Goal: Task Accomplishment & Management: Manage account settings

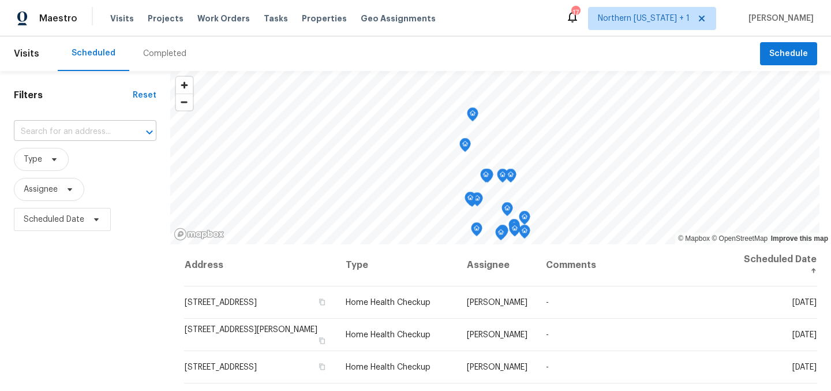
click at [61, 130] on input "text" at bounding box center [69, 132] width 110 height 18
type input "5510"
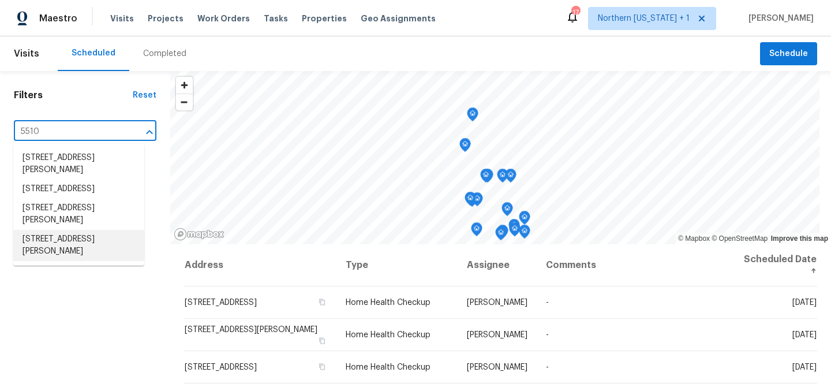
click at [84, 256] on li "5510 Homeward Dr, Timnath, CO 80547" at bounding box center [78, 245] width 131 height 31
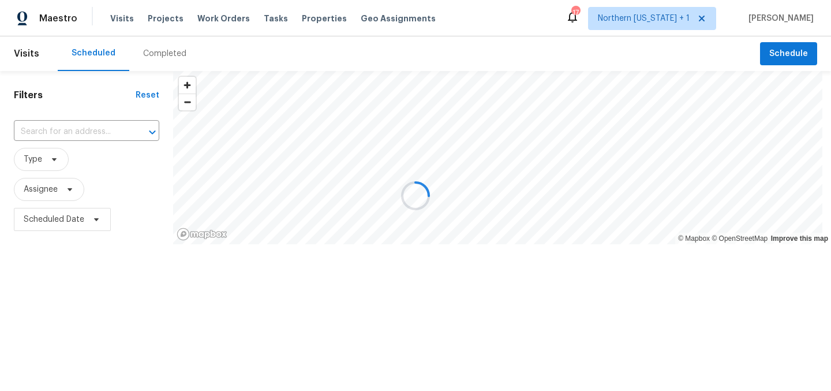
type input "5510 Homeward Dr, Timnath, CO 80547"
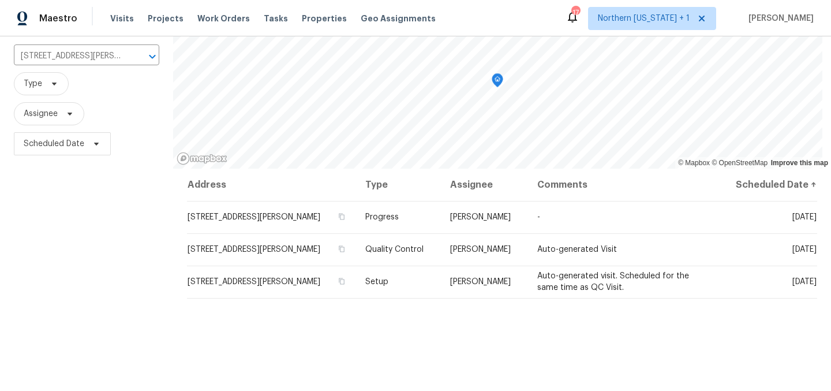
scroll to position [89, 0]
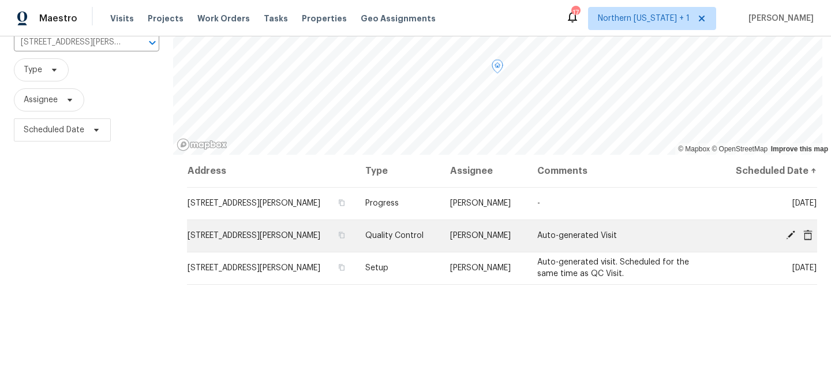
click at [786, 237] on icon at bounding box center [790, 234] width 9 height 9
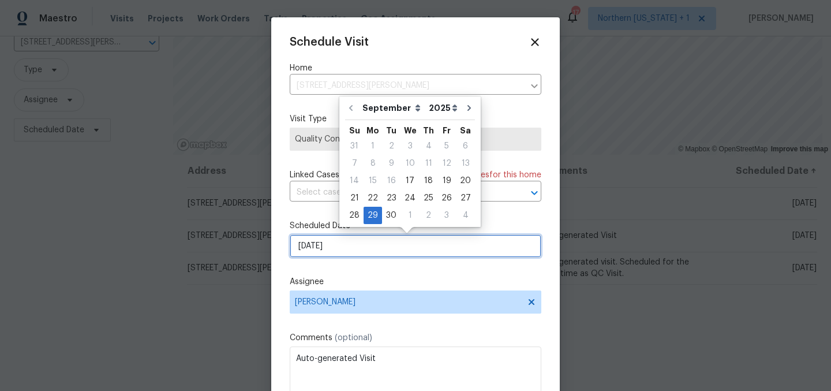
click at [423, 248] on input "9/29/2025" at bounding box center [416, 245] width 252 height 23
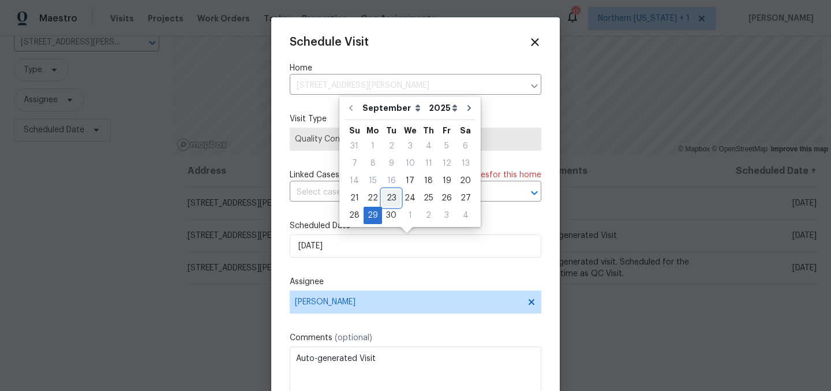
click at [390, 199] on div "23" at bounding box center [391, 198] width 18 height 16
type input "9/23/2025"
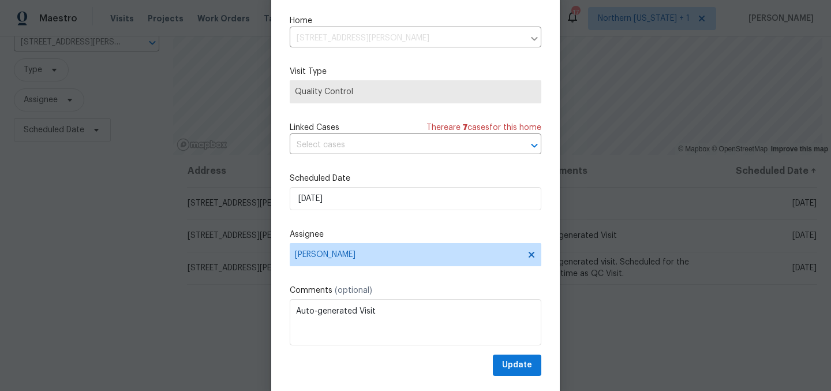
scroll to position [48, 0]
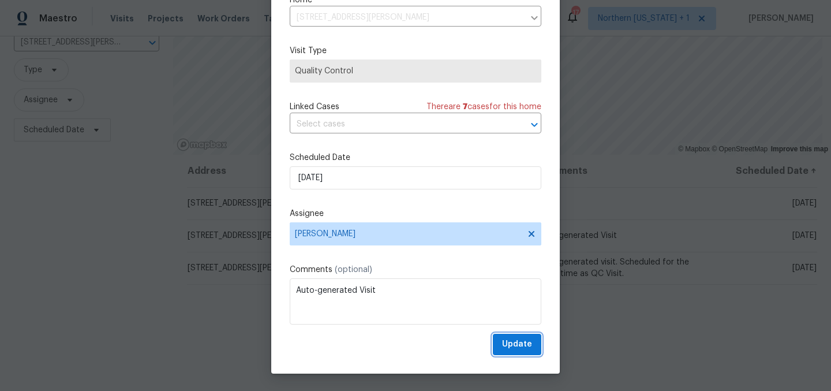
click at [519, 349] on button "Update" at bounding box center [517, 344] width 48 height 21
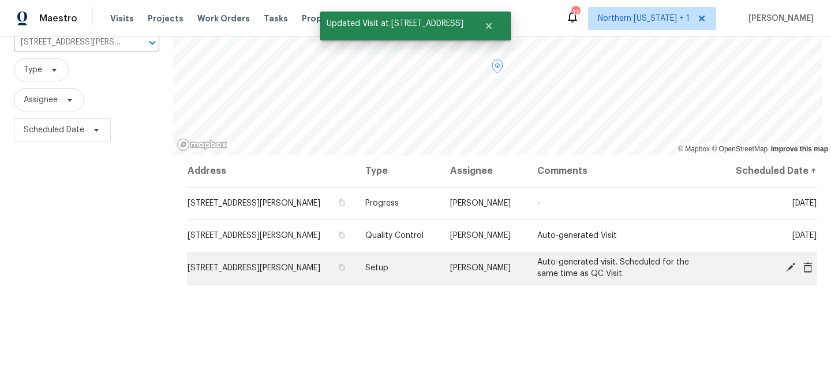
click at [786, 270] on icon at bounding box center [791, 267] width 10 height 10
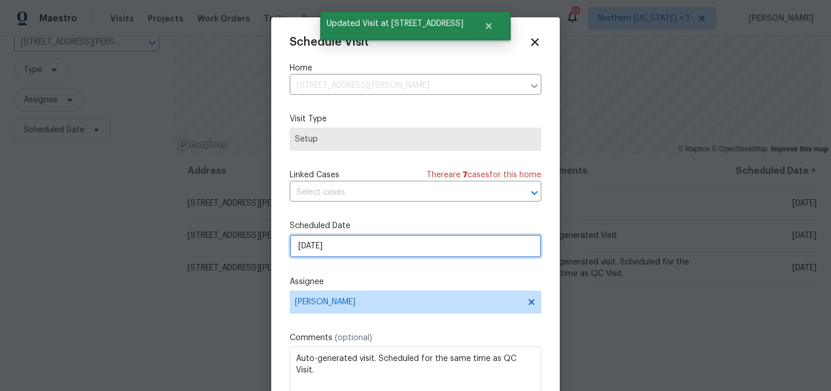
click at [383, 249] on input "9/29/2025" at bounding box center [416, 245] width 252 height 23
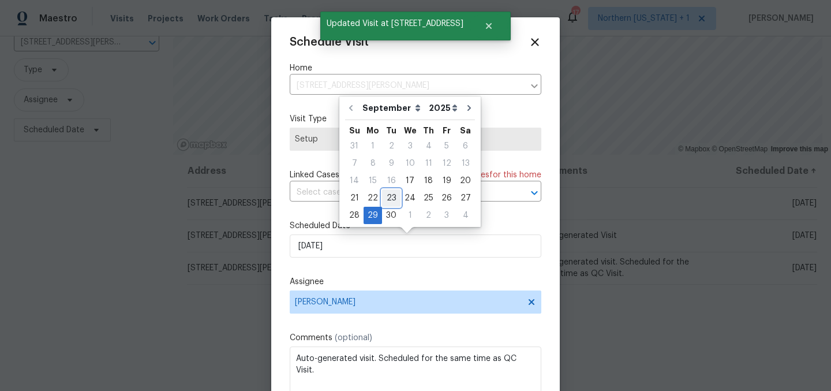
click at [385, 196] on div "23" at bounding box center [391, 198] width 18 height 16
type input "9/23/2025"
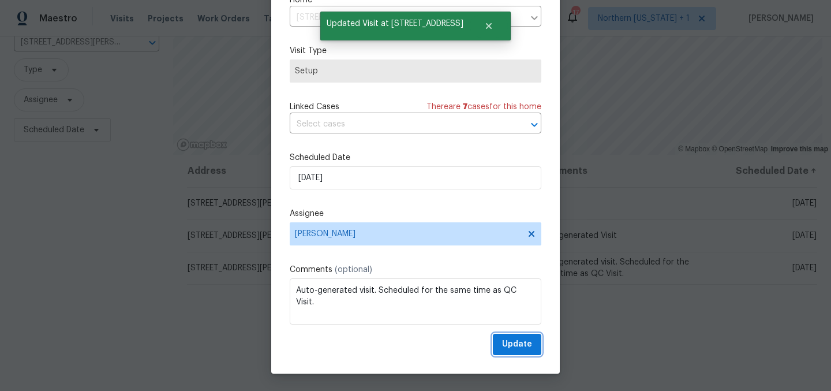
click at [512, 343] on span "Update" at bounding box center [517, 344] width 30 height 14
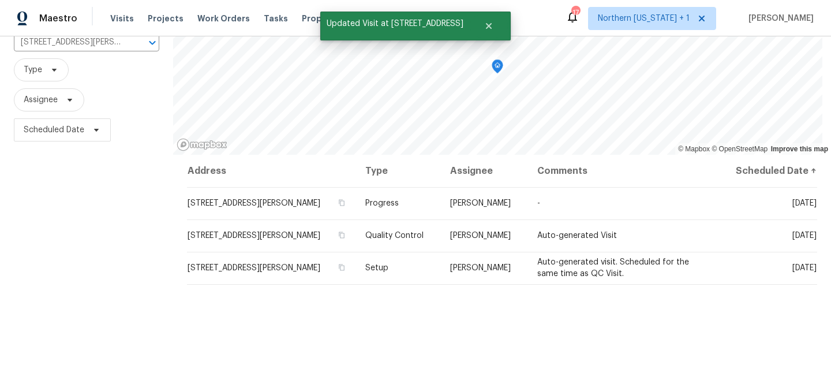
scroll to position [0, 0]
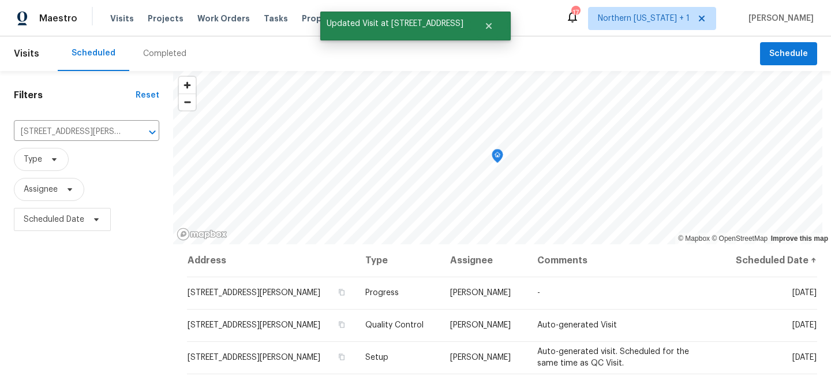
click at [73, 307] on div "Filters Reset 5510 Homeward Dr, Timnath, CO 80547 ​ Type Assignee Scheduled Date" at bounding box center [86, 314] width 173 height 486
click at [137, 133] on icon "Clear" at bounding box center [138, 132] width 12 height 12
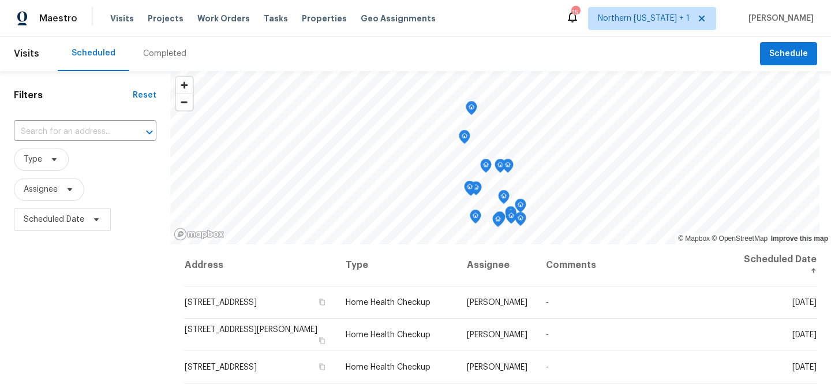
click at [559, 54] on div "Scheduled Completed" at bounding box center [409, 53] width 702 height 35
click at [79, 268] on div "Filters Reset ​ Type Assignee Scheduled Date" at bounding box center [85, 314] width 170 height 486
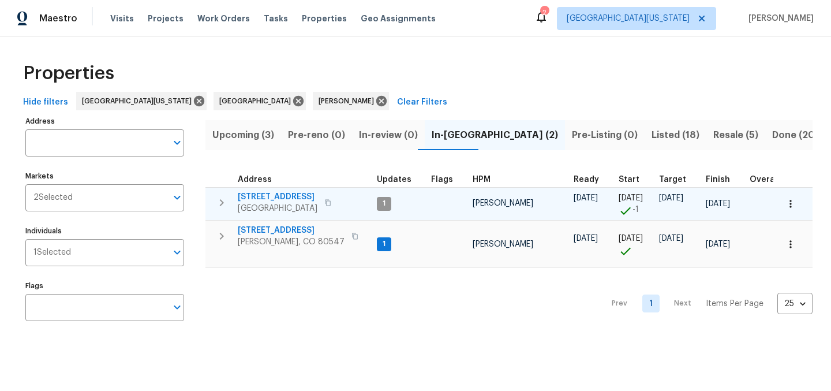
click at [275, 196] on span "[STREET_ADDRESS]" at bounding box center [278, 197] width 80 height 12
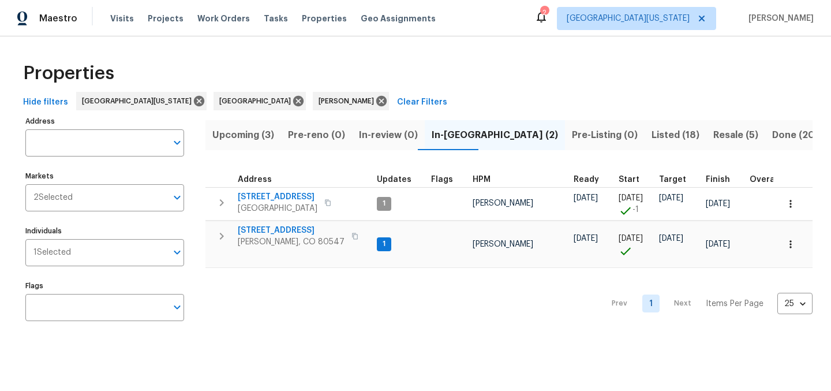
click at [489, 69] on div "Properties" at bounding box center [415, 73] width 794 height 37
click at [652, 134] on span "Listed (18)" at bounding box center [676, 135] width 48 height 16
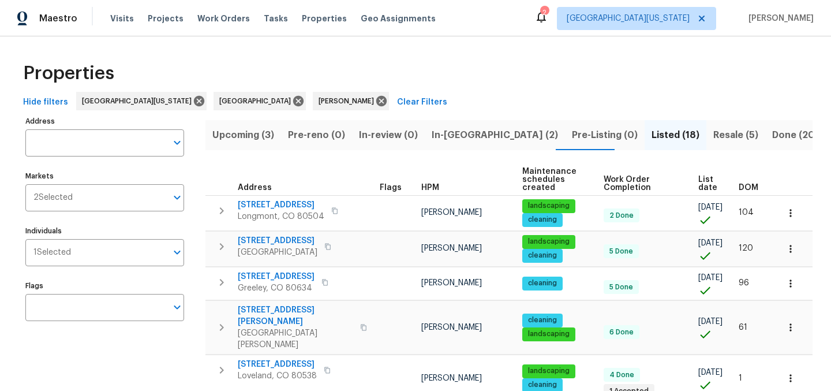
click at [698, 188] on span "List date" at bounding box center [708, 183] width 21 height 16
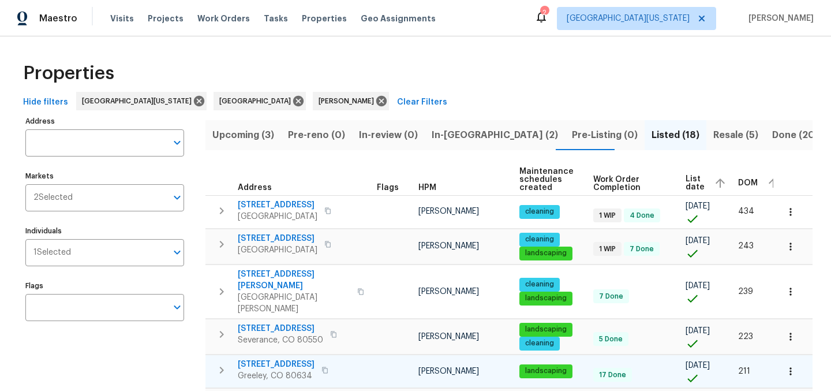
click at [253, 358] on span "5701 W 5th St" at bounding box center [276, 364] width 77 height 12
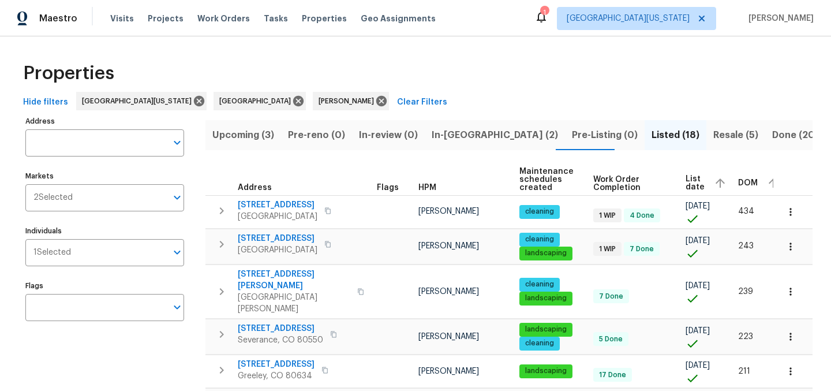
click at [523, 80] on div "Properties" at bounding box center [415, 73] width 794 height 37
click at [713, 133] on span "Resale (5)" at bounding box center [735, 135] width 45 height 16
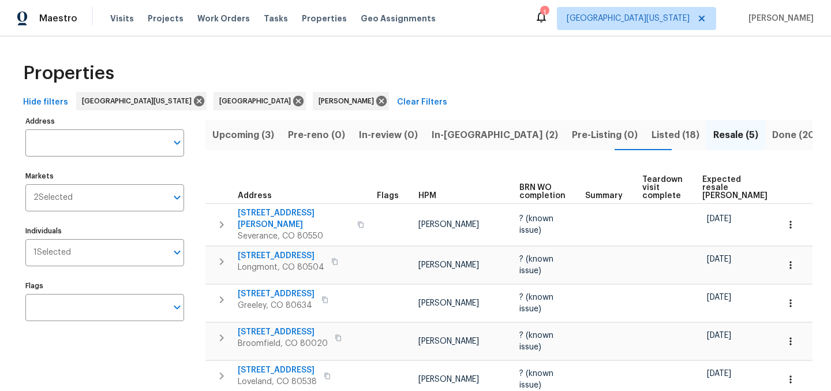
click at [707, 176] on span "Expected resale COE" at bounding box center [734, 187] width 65 height 24
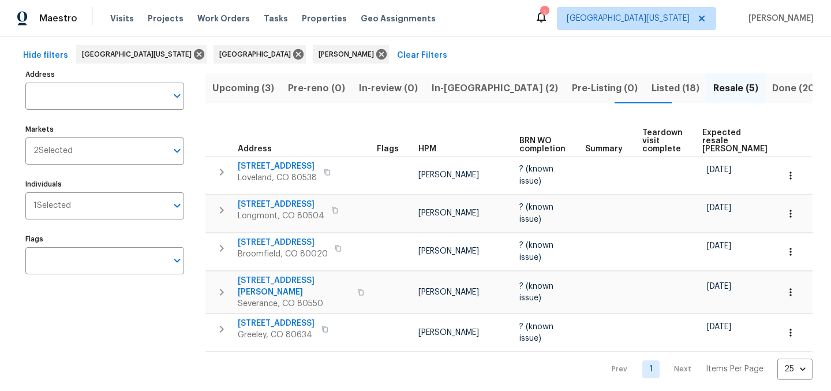
scroll to position [54, 0]
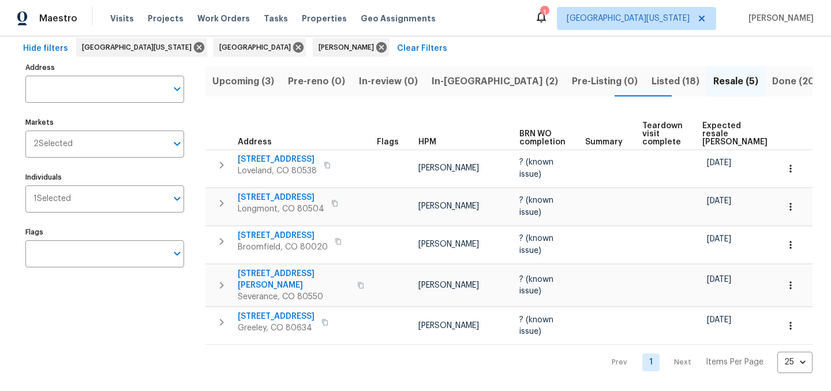
click at [503, 52] on div "Hide filters Northern Colorado Denver John Gonzalez Clear Filters" at bounding box center [415, 48] width 794 height 21
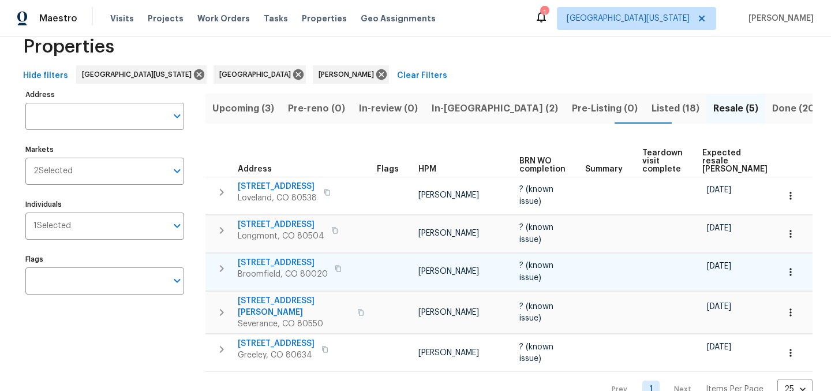
scroll to position [0, 0]
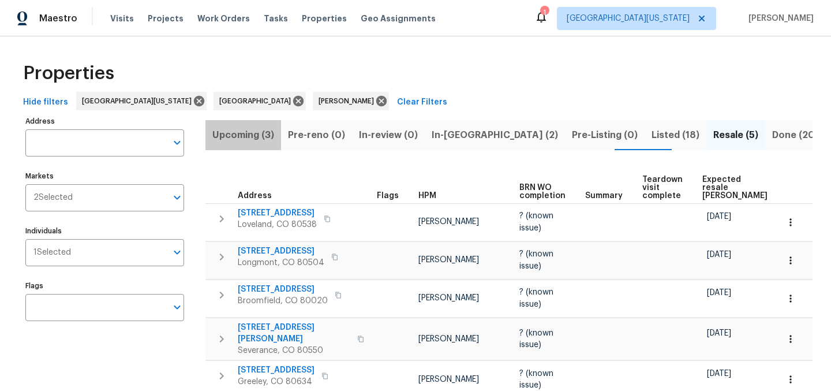
click at [246, 134] on span "Upcoming (3)" at bounding box center [243, 135] width 62 height 16
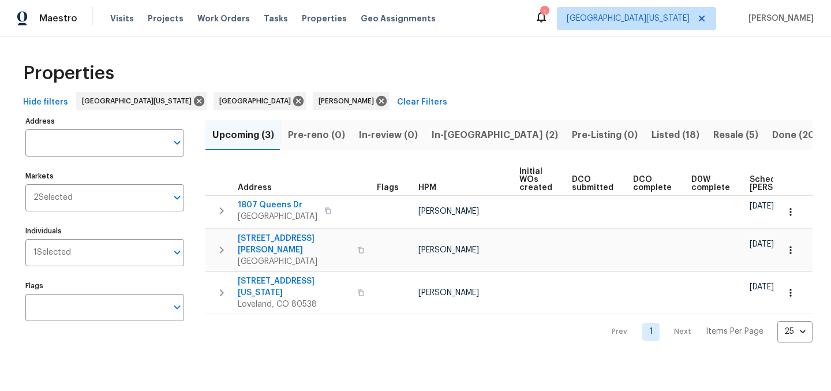
click at [753, 183] on span "Scheduled COE" at bounding box center [782, 183] width 65 height 16
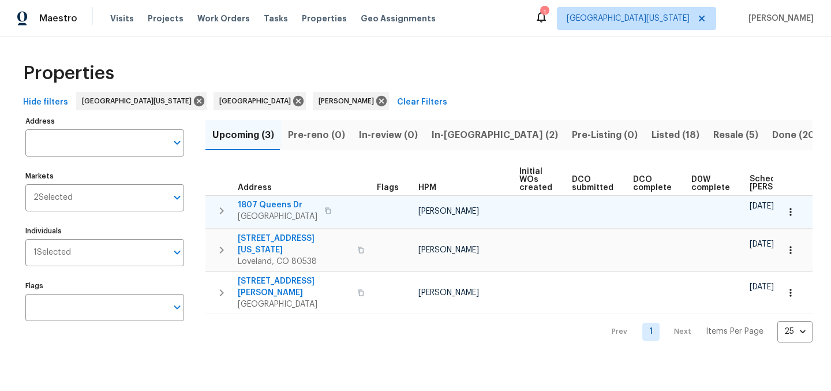
click at [278, 203] on span "1807 Queens Dr" at bounding box center [278, 205] width 80 height 12
click at [785, 211] on icon "button" at bounding box center [791, 212] width 12 height 12
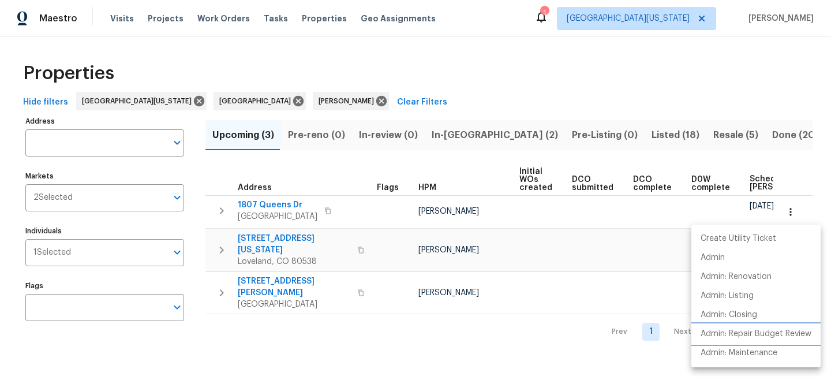
click at [749, 331] on p "Admin: Repair Budget Review" at bounding box center [756, 334] width 111 height 12
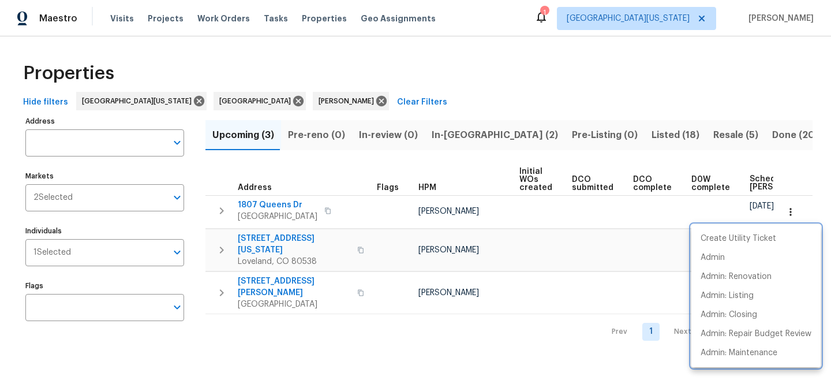
click at [495, 81] on div at bounding box center [415, 195] width 831 height 391
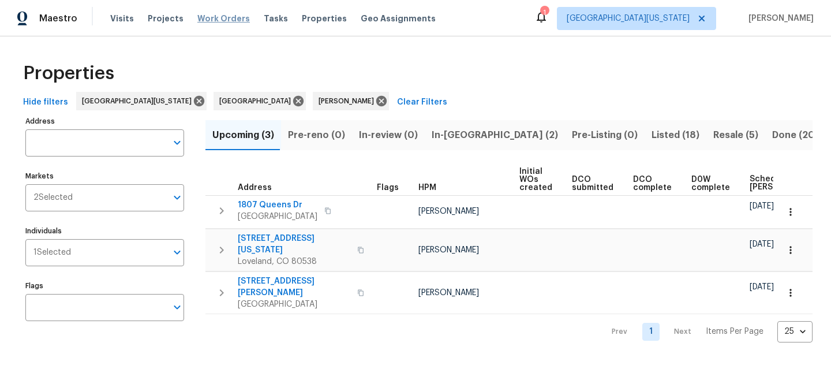
click at [222, 17] on span "Work Orders" at bounding box center [223, 19] width 53 height 12
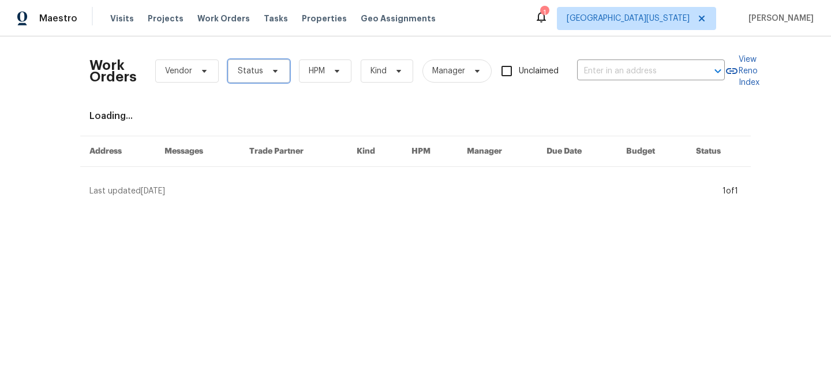
click at [240, 76] on span "Status" at bounding box center [250, 71] width 25 height 12
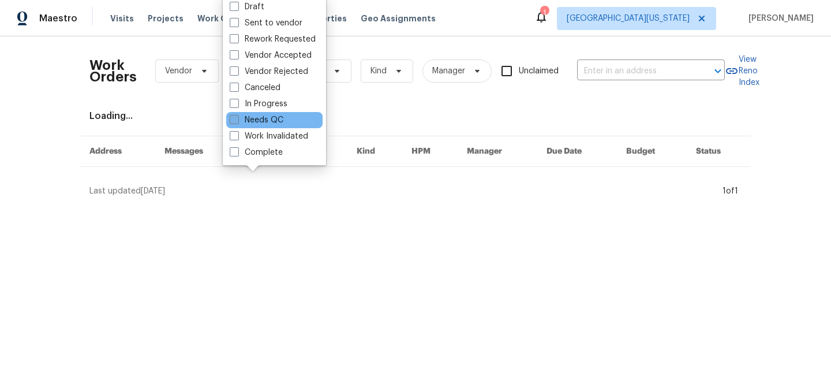
click at [260, 122] on label "Needs QC" at bounding box center [257, 120] width 54 height 12
click at [237, 122] on input "Needs QC" at bounding box center [234, 118] width 8 height 8
checkbox input "true"
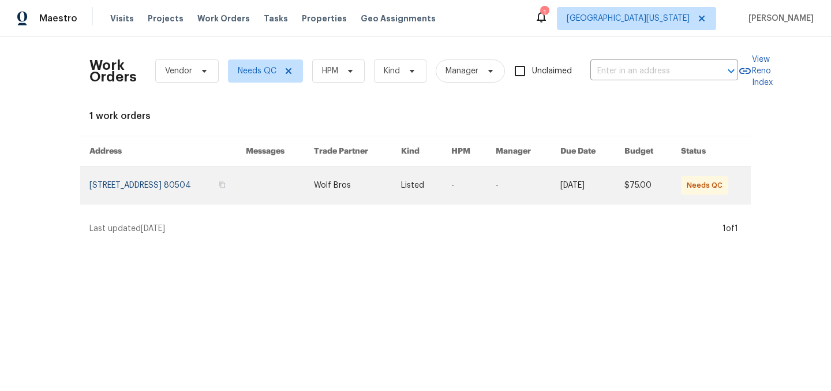
click at [215, 189] on link at bounding box center [167, 185] width 156 height 37
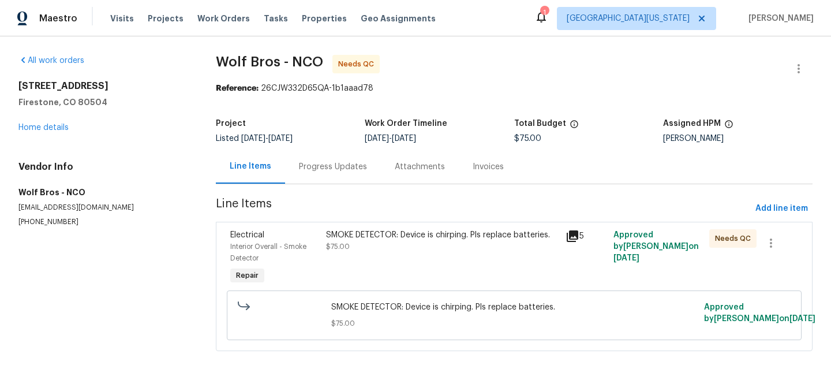
click at [452, 236] on div "SMOKE DETECTOR: Device is chirping. Pls replace batteries." at bounding box center [442, 235] width 233 height 12
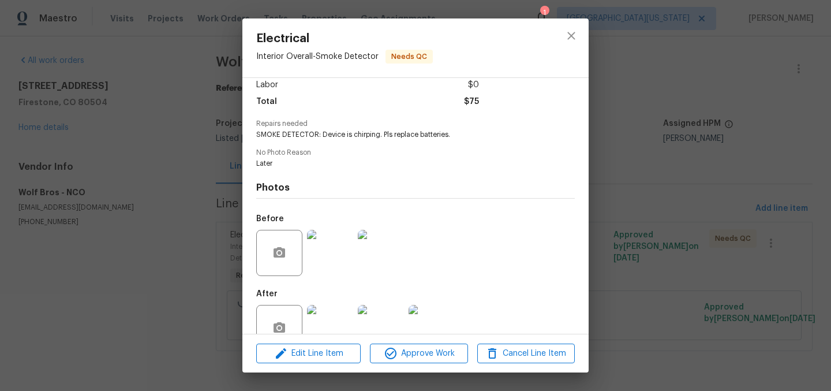
scroll to position [111, 0]
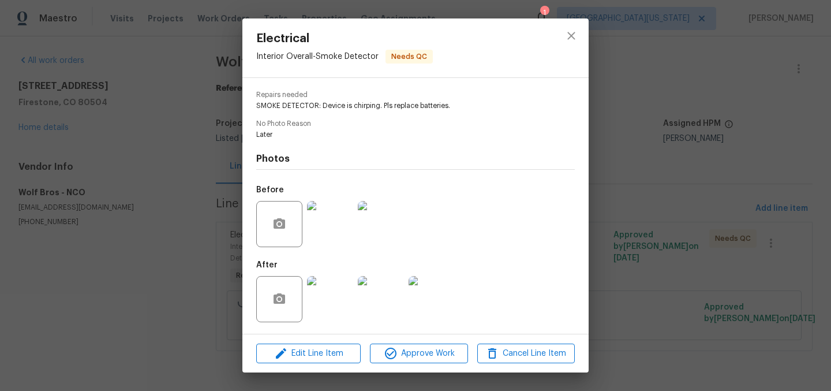
click at [341, 286] on img at bounding box center [330, 299] width 46 height 46
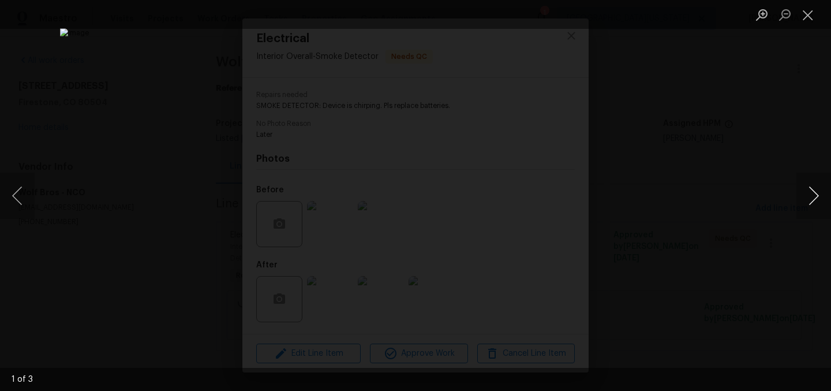
click at [814, 191] on button "Next image" at bounding box center [813, 196] width 35 height 46
click at [812, 17] on button "Close lightbox" at bounding box center [807, 15] width 23 height 20
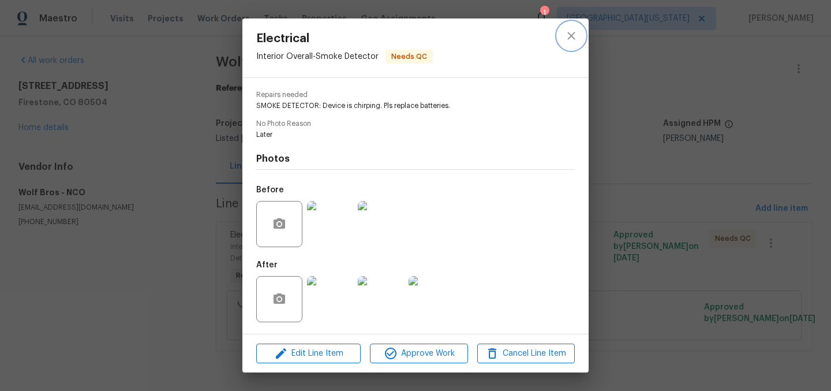
click at [566, 36] on icon "close" at bounding box center [571, 36] width 14 height 14
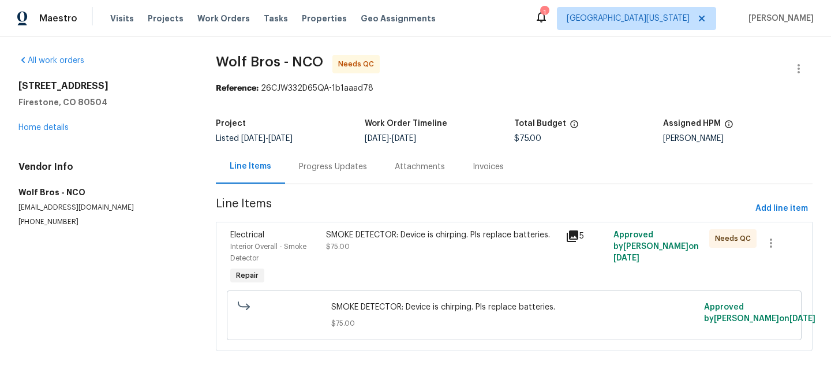
click at [334, 169] on div "Progress Updates" at bounding box center [333, 167] width 68 height 12
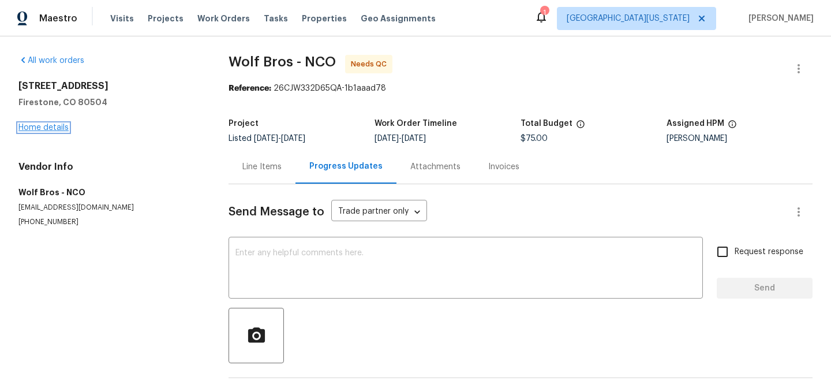
click at [57, 129] on link "Home details" at bounding box center [43, 128] width 50 height 8
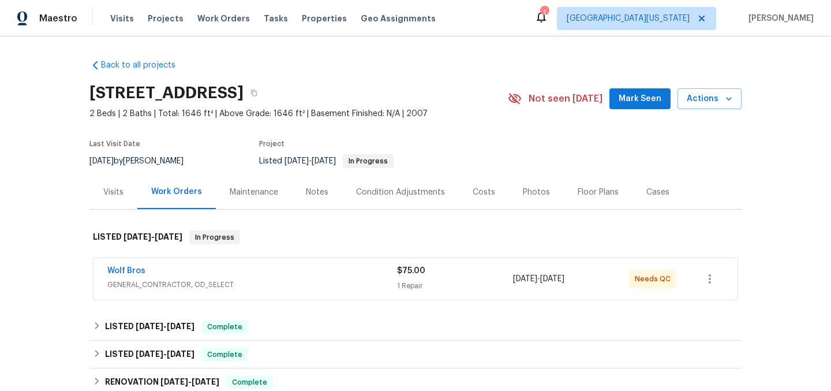
click at [244, 276] on div "Wolf Bros" at bounding box center [252, 272] width 290 height 14
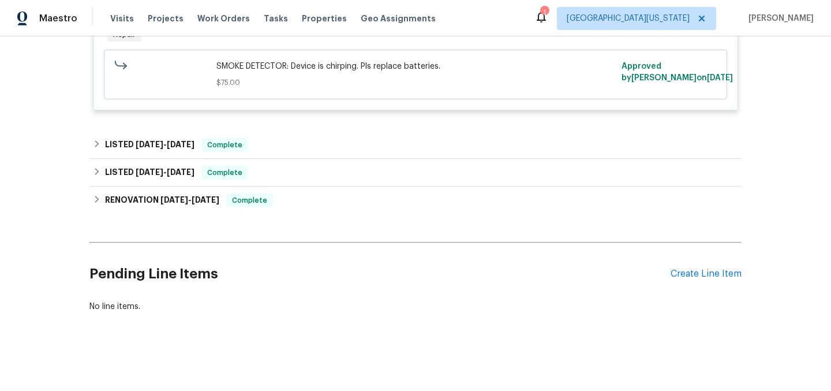
scroll to position [357, 0]
click at [351, 66] on div "SMOKE DETECTOR: Device is chirping. Pls replace batteries. $75.00" at bounding box center [415, 75] width 399 height 28
click at [354, 61] on span "SMOKE DETECTOR: Device is chirping. Pls replace batteries." at bounding box center [415, 67] width 399 height 12
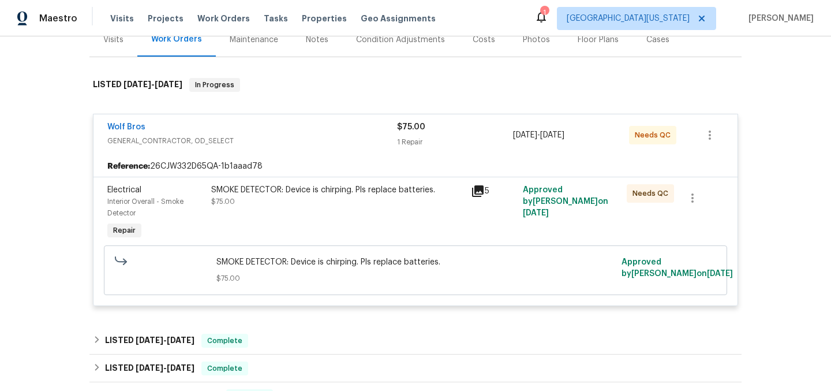
scroll to position [124, 0]
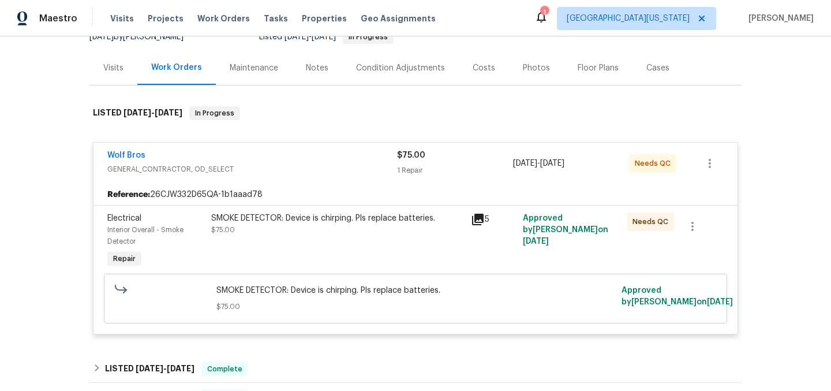
click at [330, 215] on div "SMOKE DETECTOR: Device is chirping. Pls replace batteries." at bounding box center [337, 218] width 253 height 12
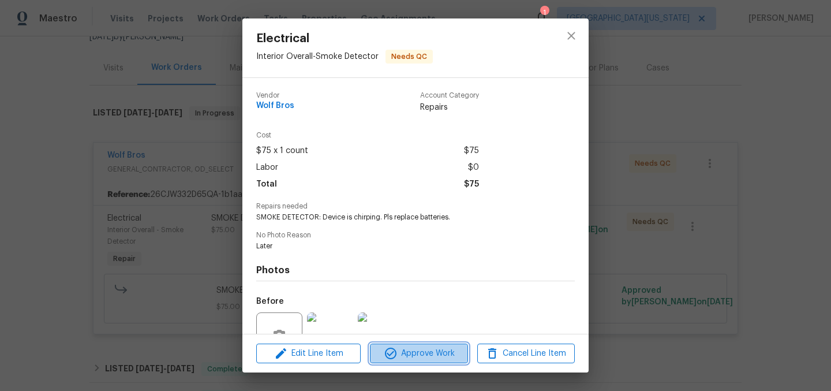
click at [451, 350] on span "Approve Work" at bounding box center [418, 353] width 91 height 14
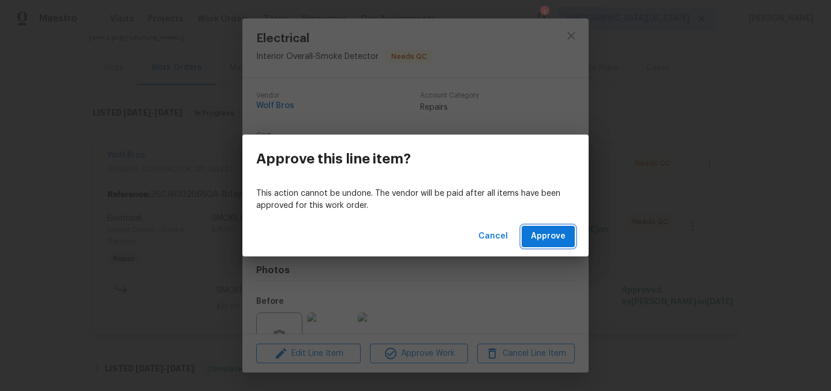
click at [566, 238] on button "Approve" at bounding box center [548, 236] width 53 height 21
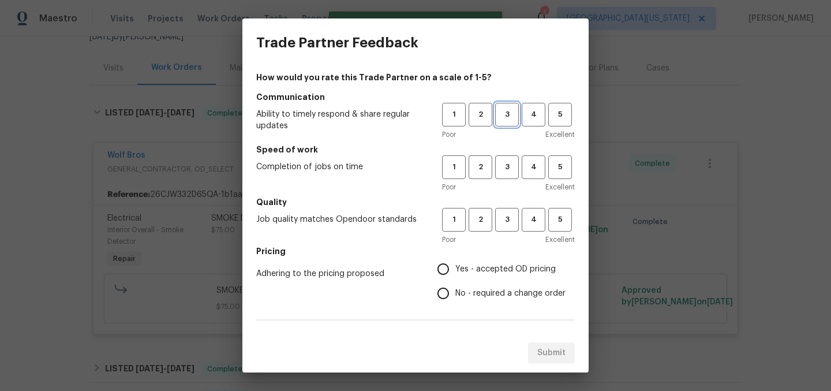
drag, startPoint x: 504, startPoint y: 114, endPoint x: 502, endPoint y: 158, distance: 44.0
click at [504, 114] on span "3" at bounding box center [506, 114] width 21 height 13
click at [501, 164] on span "3" at bounding box center [506, 166] width 21 height 13
click at [504, 203] on h5 "Quality" at bounding box center [415, 202] width 319 height 12
click at [501, 216] on span "3" at bounding box center [506, 219] width 21 height 13
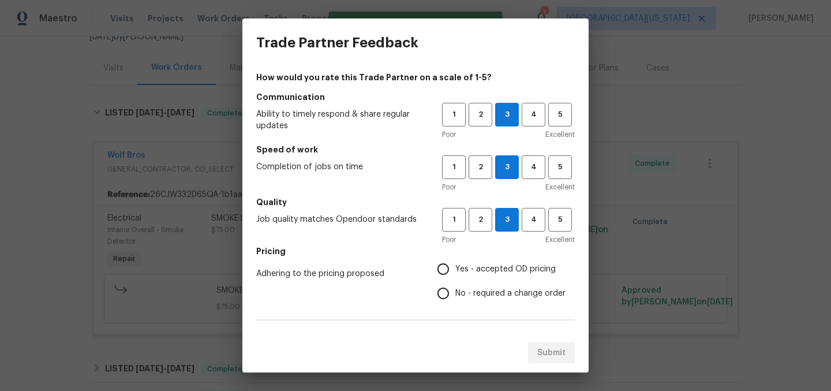
click at [472, 271] on span "Yes - accepted OD pricing" at bounding box center [505, 269] width 100 height 12
click at [455, 271] on input "Yes - accepted OD pricing" at bounding box center [443, 269] width 24 height 24
radio input "true"
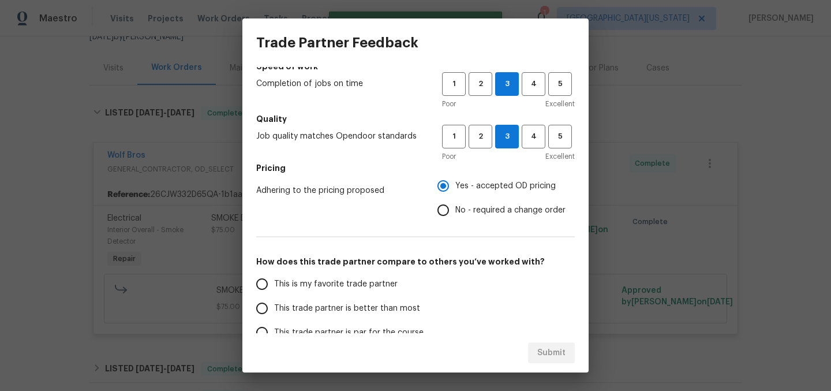
scroll to position [195, 0]
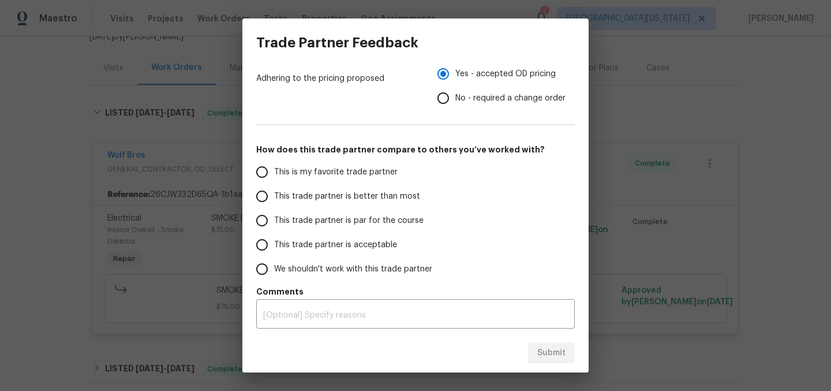
click at [309, 171] on span "This is my favorite trade partner" at bounding box center [336, 172] width 124 height 12
click at [274, 171] on input "This is my favorite trade partner" at bounding box center [262, 172] width 24 height 24
click at [545, 353] on span "Submit" at bounding box center [551, 353] width 28 height 14
radio input "true"
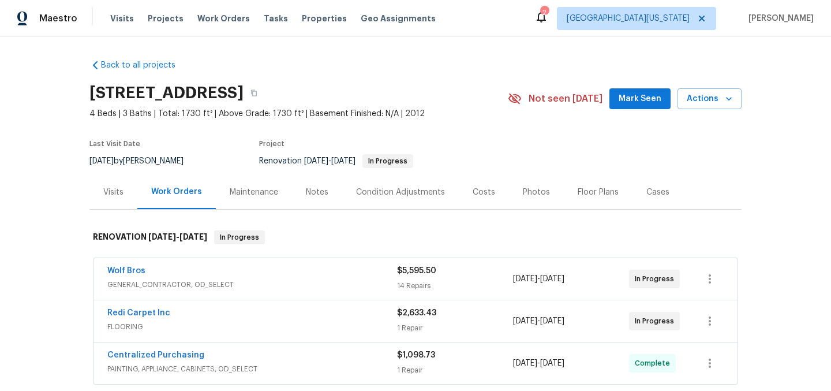
click at [473, 188] on div "Costs" at bounding box center [484, 192] width 23 height 12
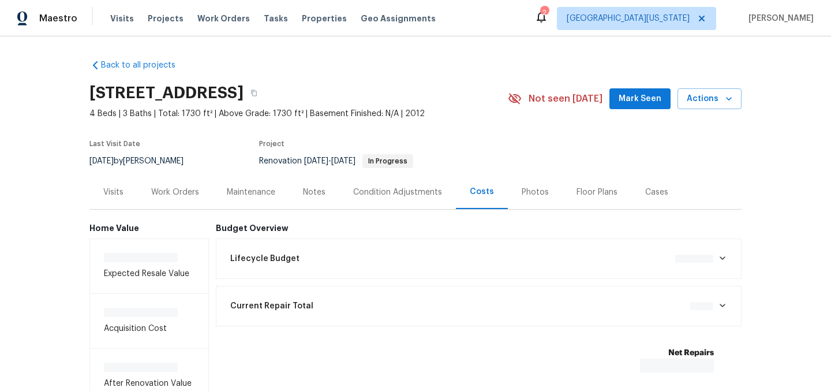
scroll to position [91, 0]
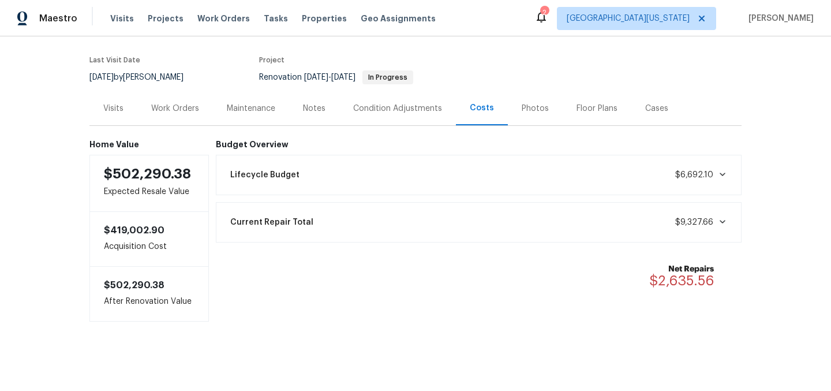
click at [314, 103] on div "Notes" at bounding box center [314, 109] width 23 height 12
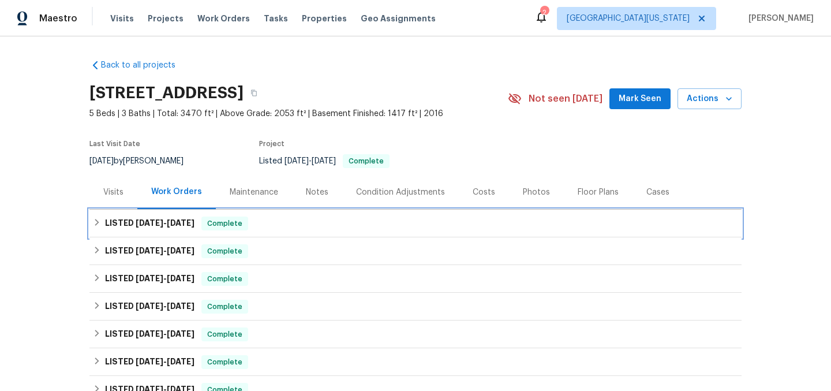
click at [178, 220] on span "[DATE]" at bounding box center [181, 223] width 28 height 8
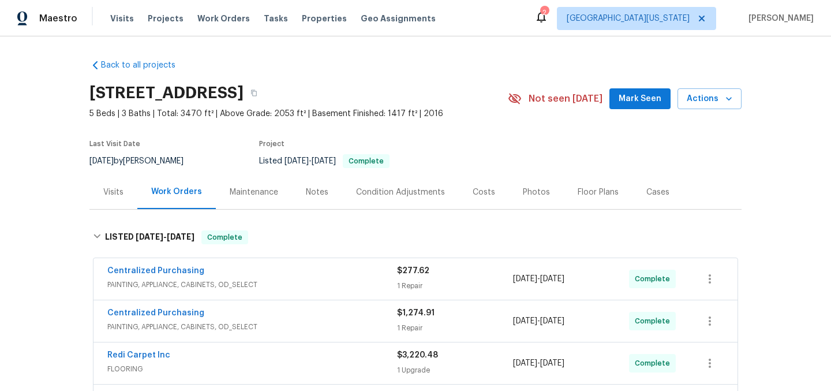
click at [548, 16] on icon at bounding box center [541, 17] width 14 height 14
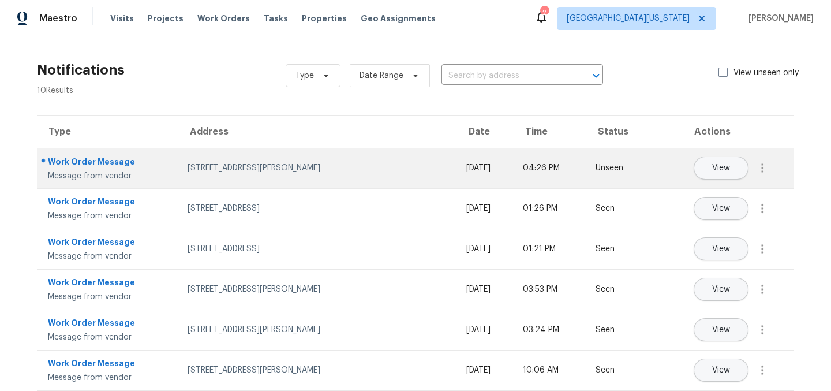
click at [81, 161] on div "Work Order Message" at bounding box center [108, 163] width 121 height 14
click at [238, 171] on div "[STREET_ADDRESS][PERSON_NAME]" at bounding box center [318, 168] width 260 height 12
click at [466, 162] on div "[DATE]" at bounding box center [485, 168] width 38 height 12
click at [466, 162] on div "Tue, September 16, 2025" at bounding box center [485, 168] width 38 height 12
click at [699, 165] on button "View" at bounding box center [721, 167] width 55 height 23
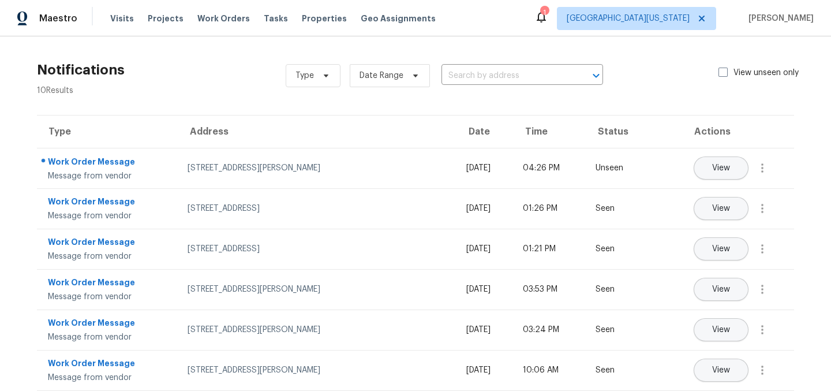
click at [291, 107] on section "Notifications 10 Results Type Date Range ​ View unseen only Type Address Date T…" at bounding box center [415, 308] width 794 height 507
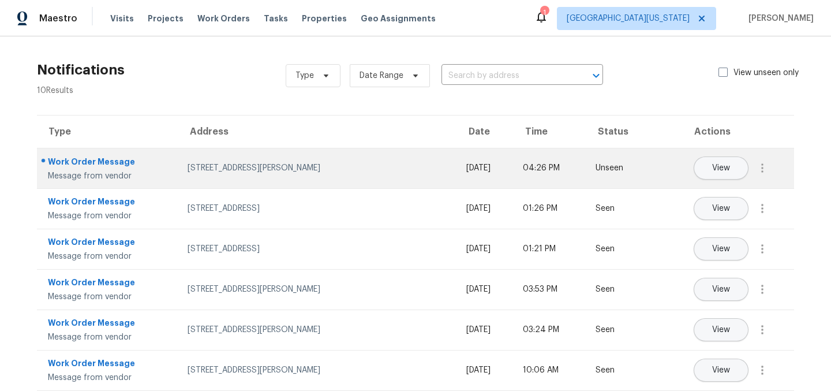
click at [89, 157] on div "Work Order Message" at bounding box center [108, 163] width 121 height 14
click at [156, 160] on td "Work Order Message Message from vendor" at bounding box center [107, 168] width 141 height 40
click at [245, 169] on div "5510 Homeward Dr, Timnath, CO 80547" at bounding box center [318, 168] width 260 height 12
drag, startPoint x: 256, startPoint y: 167, endPoint x: 341, endPoint y: 156, distance: 85.6
click at [256, 167] on div "5510 Homeward Dr, Timnath, CO 80547" at bounding box center [318, 168] width 260 height 12
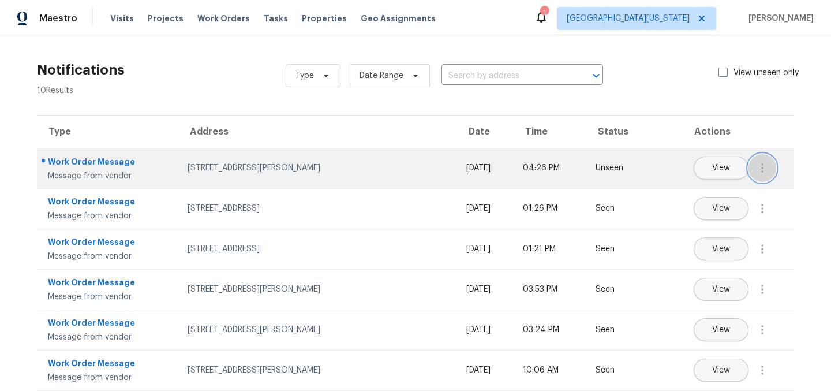
click at [758, 163] on icon "button" at bounding box center [763, 168] width 14 height 14
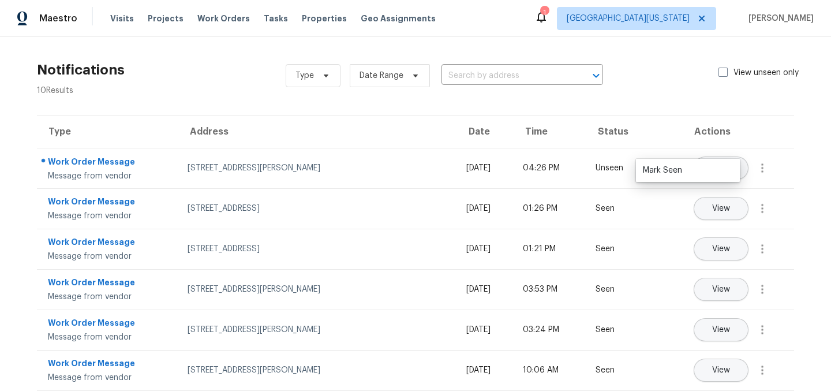
click at [718, 179] on ul "Mark Seen" at bounding box center [688, 170] width 104 height 23
click at [700, 173] on div "Mark Seen" at bounding box center [688, 170] width 90 height 12
click at [546, 18] on icon at bounding box center [541, 18] width 9 height 12
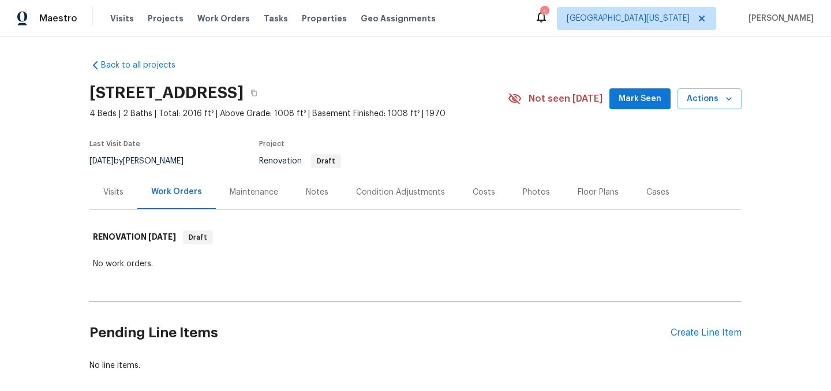
click at [109, 190] on div "Visits" at bounding box center [113, 192] width 20 height 12
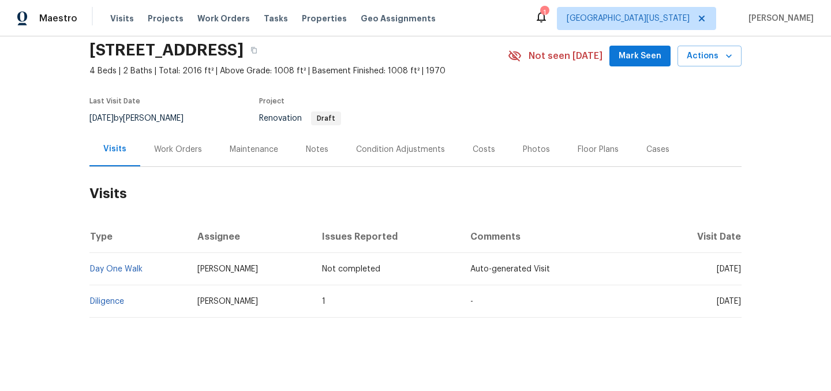
scroll to position [57, 0]
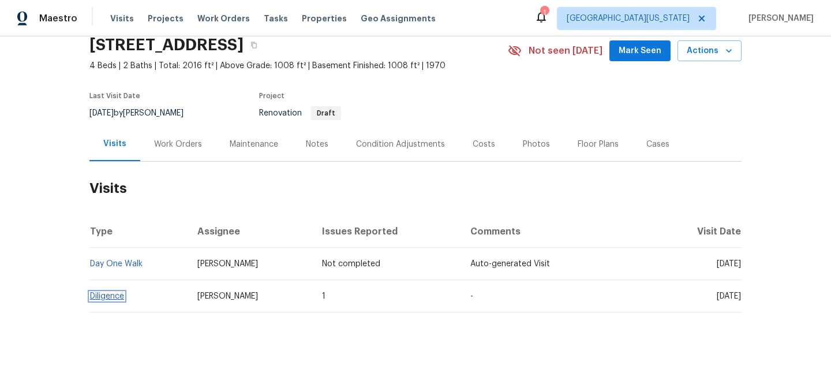
click at [106, 292] on link "Diligence" at bounding box center [107, 296] width 34 height 8
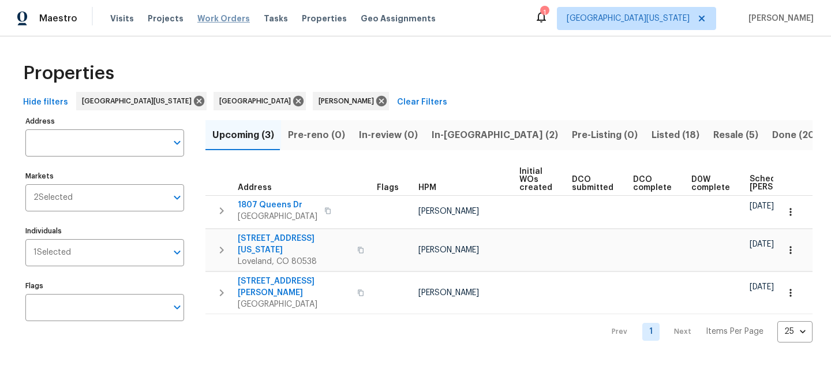
click at [227, 23] on span "Work Orders" at bounding box center [223, 19] width 53 height 12
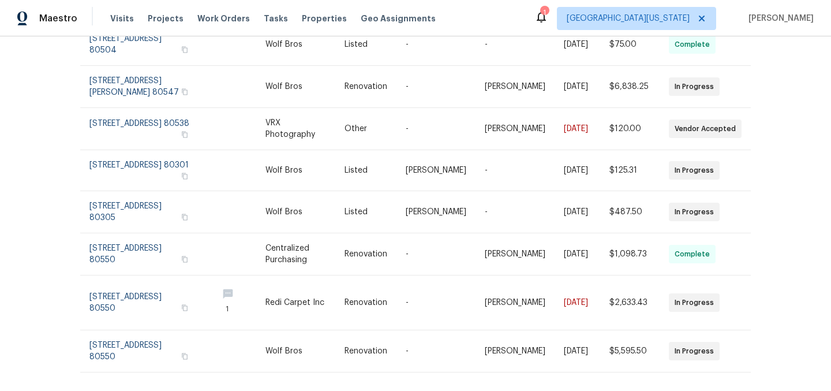
scroll to position [270, 0]
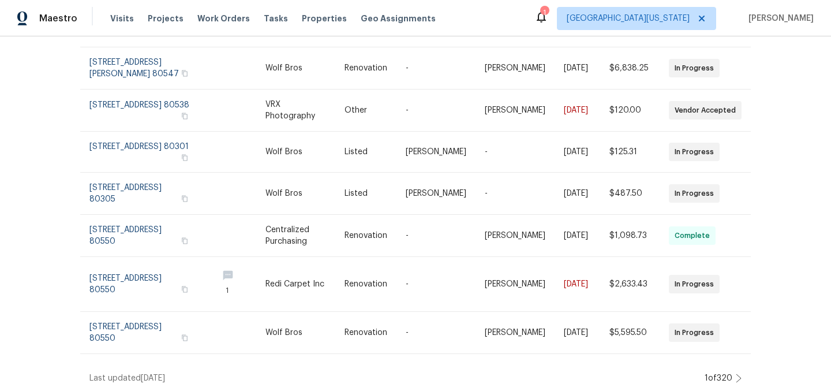
click at [736, 373] on icon at bounding box center [739, 377] width 6 height 9
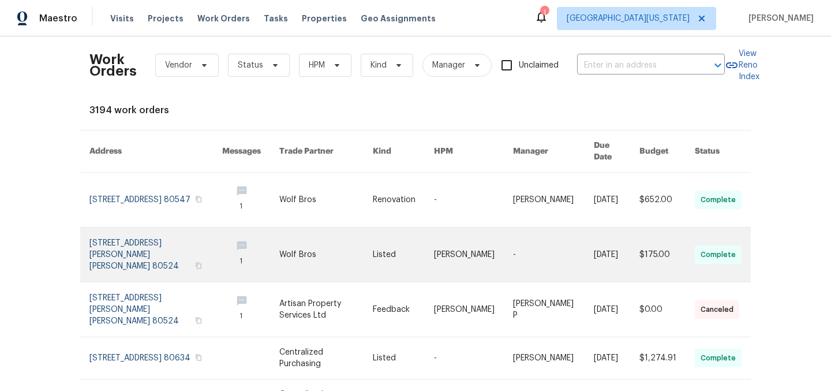
scroll to position [0, 0]
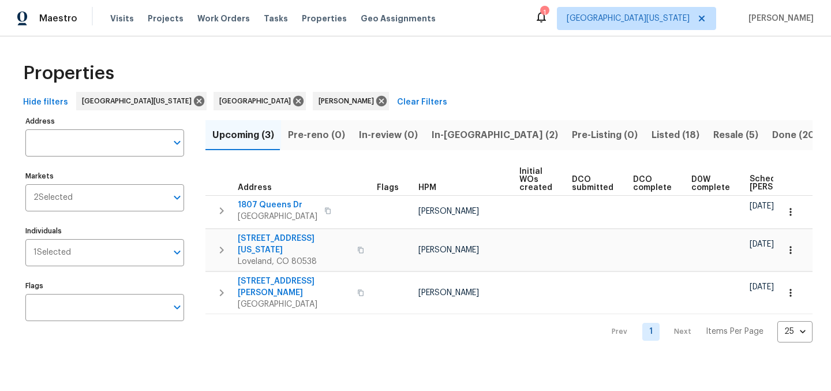
click at [652, 135] on span "Listed (18)" at bounding box center [676, 135] width 48 height 16
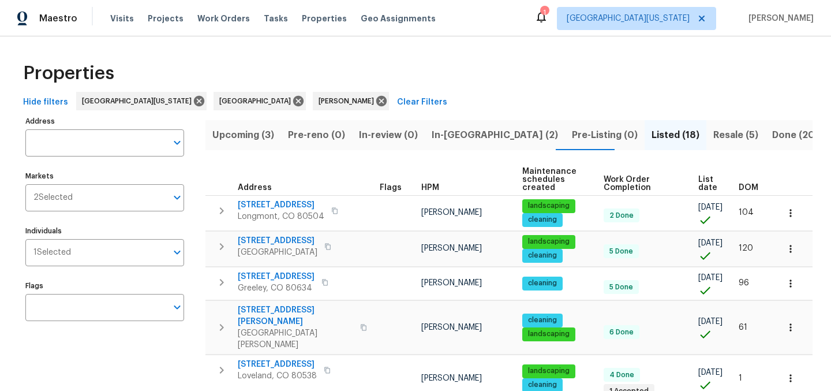
click at [698, 186] on span "List date" at bounding box center [708, 183] width 21 height 16
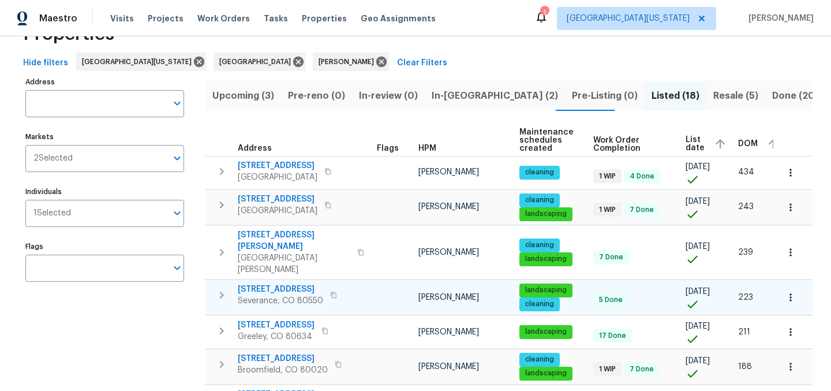
scroll to position [45, 0]
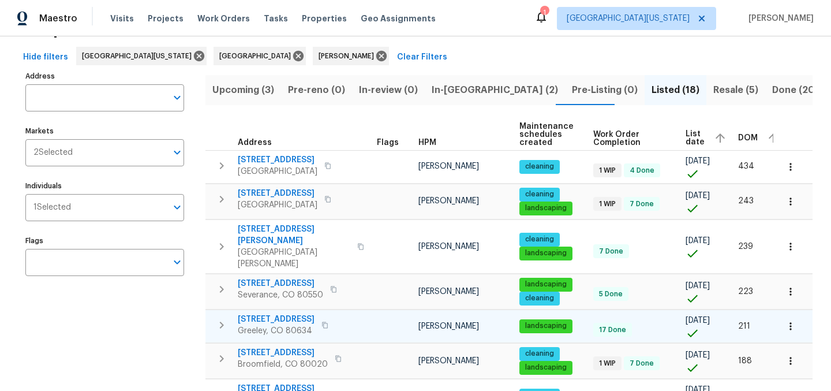
click at [267, 313] on span "5701 W 5th St" at bounding box center [276, 319] width 77 height 12
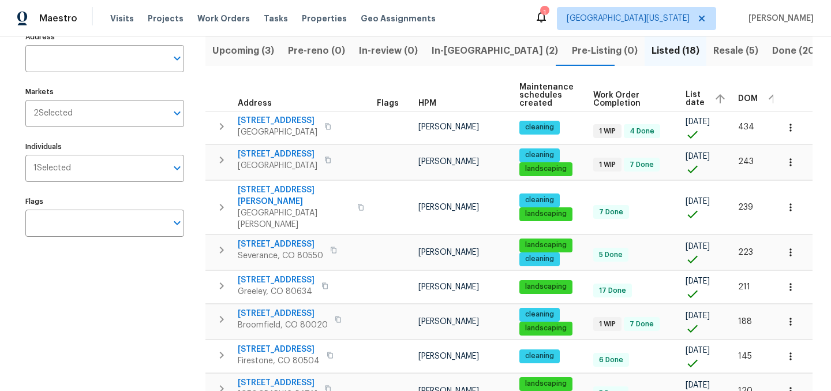
scroll to position [0, 0]
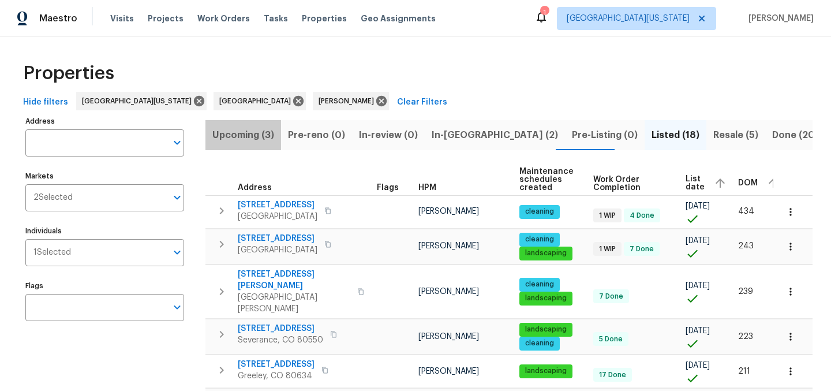
click at [256, 139] on span "Upcoming (3)" at bounding box center [243, 135] width 62 height 16
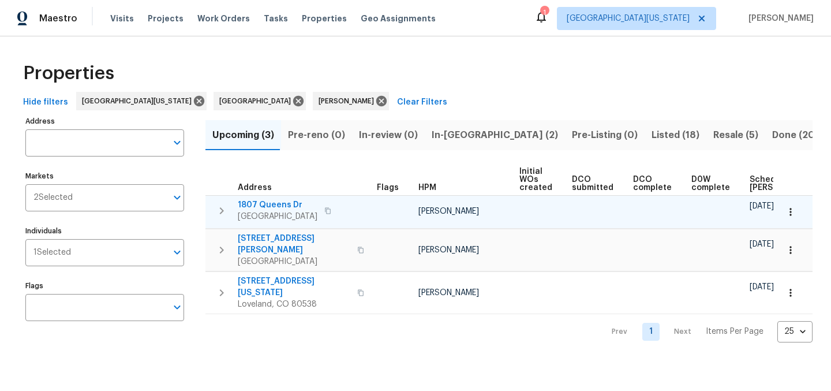
click at [785, 210] on icon "button" at bounding box center [791, 212] width 12 height 12
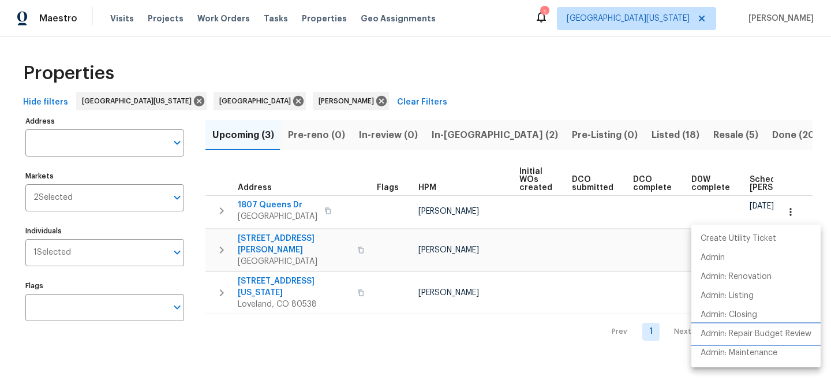
click at [748, 334] on p "Admin: Repair Budget Review" at bounding box center [756, 334] width 111 height 12
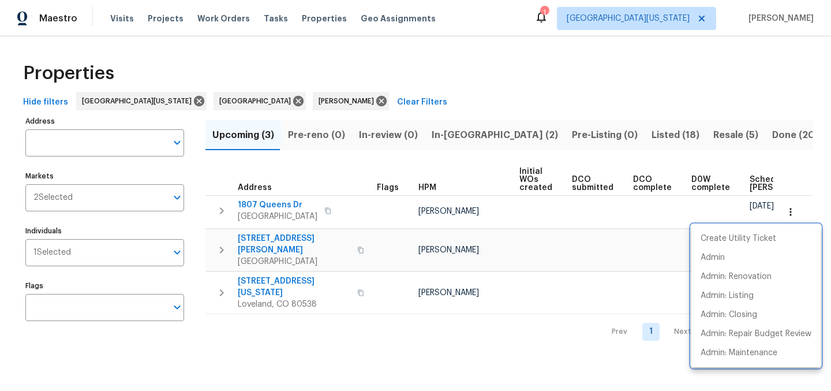
click at [422, 55] on div at bounding box center [415, 195] width 831 height 391
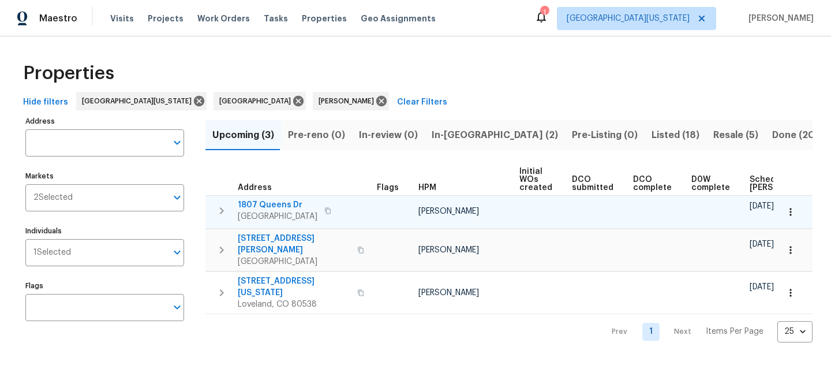
click at [287, 203] on span "1807 Queens Dr" at bounding box center [278, 205] width 80 height 12
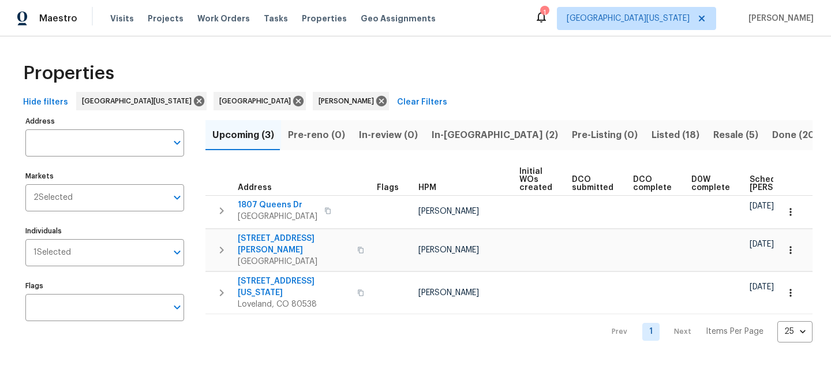
click at [263, 46] on div "Properties Hide filters Northern Colorado Denver John Gonzalez Clear Filters Ad…" at bounding box center [415, 198] width 831 height 324
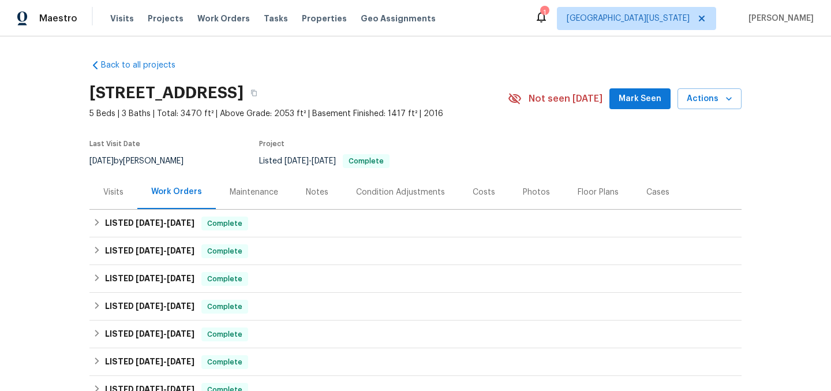
click at [532, 189] on div "Photos" at bounding box center [536, 192] width 27 height 12
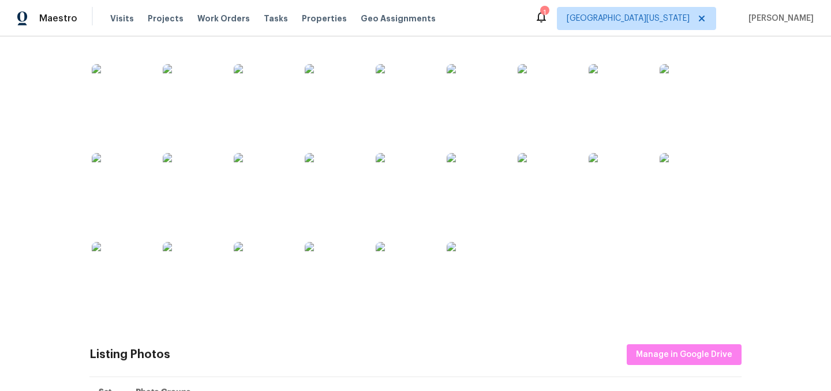
scroll to position [266, 0]
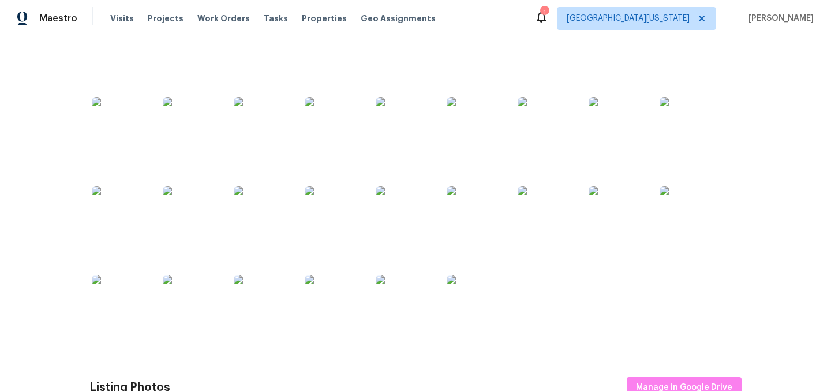
click at [528, 212] on img at bounding box center [547, 215] width 58 height 58
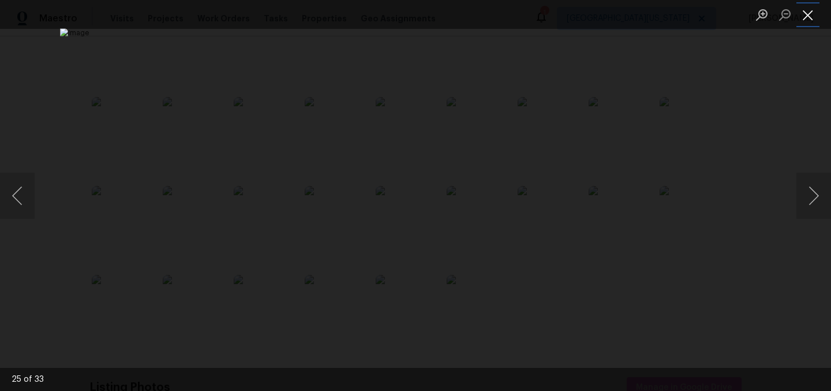
click at [799, 12] on button "Close lightbox" at bounding box center [807, 15] width 23 height 20
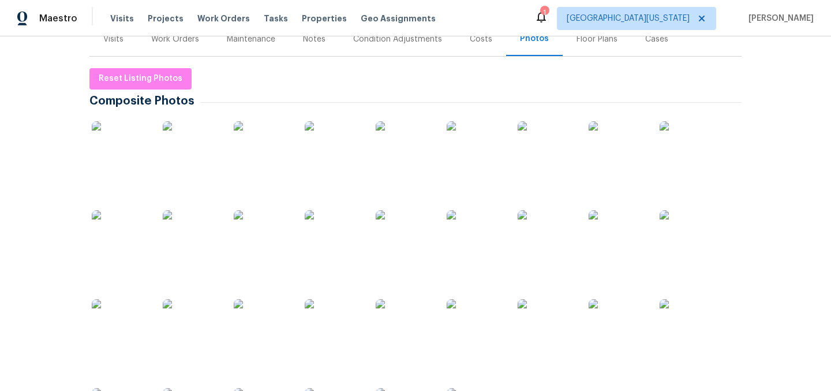
scroll to position [136, 0]
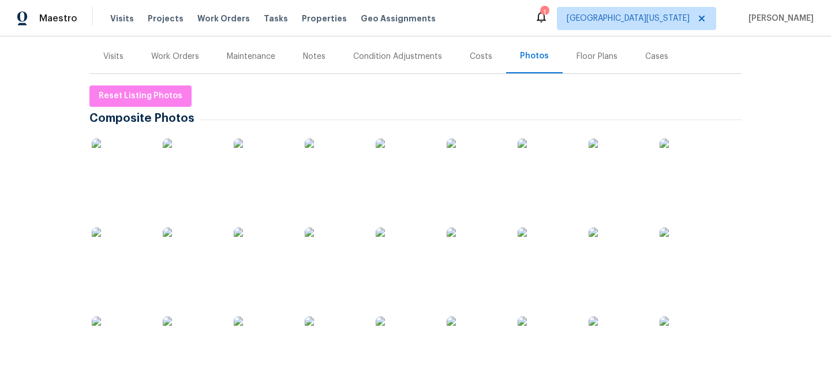
click at [119, 162] on img at bounding box center [121, 168] width 58 height 58
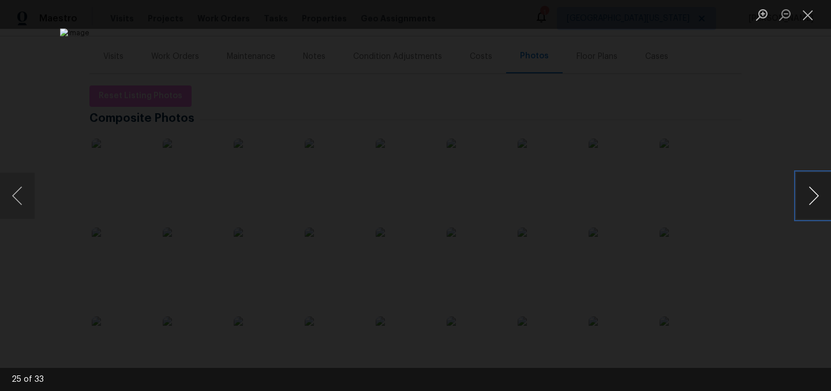
click at [811, 195] on button "Next image" at bounding box center [813, 196] width 35 height 46
click at [812, 196] on button "Next image" at bounding box center [813, 196] width 35 height 46
click at [813, 196] on button "Next image" at bounding box center [813, 196] width 35 height 46
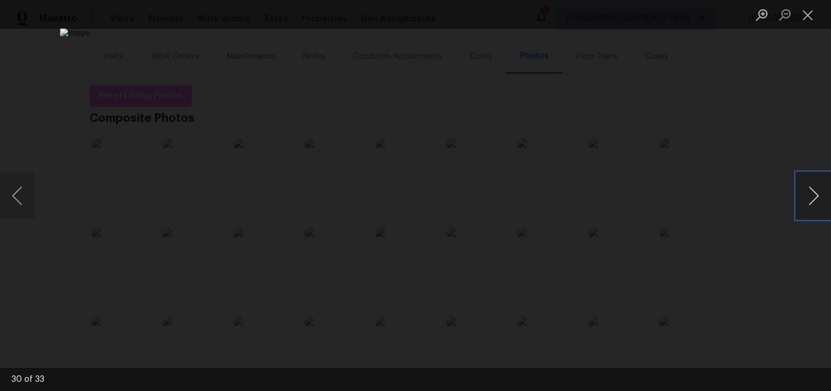
click at [813, 196] on button "Next image" at bounding box center [813, 196] width 35 height 46
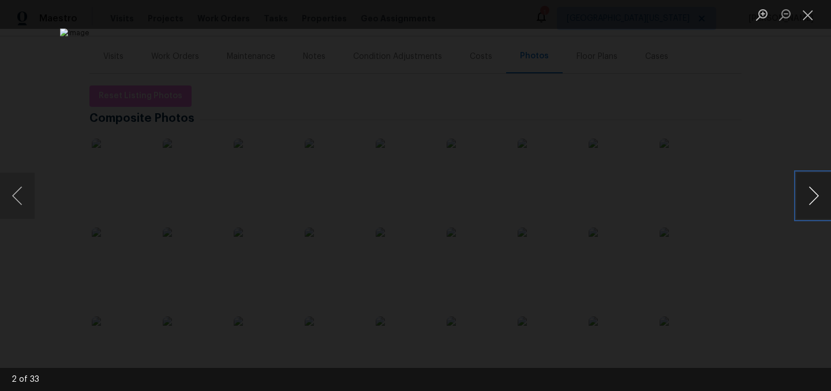
click at [813, 196] on button "Next image" at bounding box center [813, 196] width 35 height 46
click at [813, 197] on button "Next image" at bounding box center [813, 196] width 35 height 46
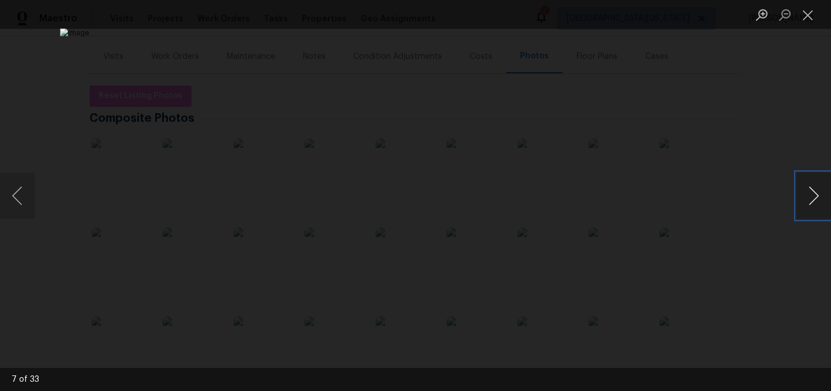
click at [813, 197] on button "Next image" at bounding box center [813, 196] width 35 height 46
click at [23, 200] on button "Previous image" at bounding box center [17, 196] width 35 height 46
click at [820, 198] on button "Next image" at bounding box center [813, 196] width 35 height 46
click at [819, 199] on button "Next image" at bounding box center [813, 196] width 35 height 46
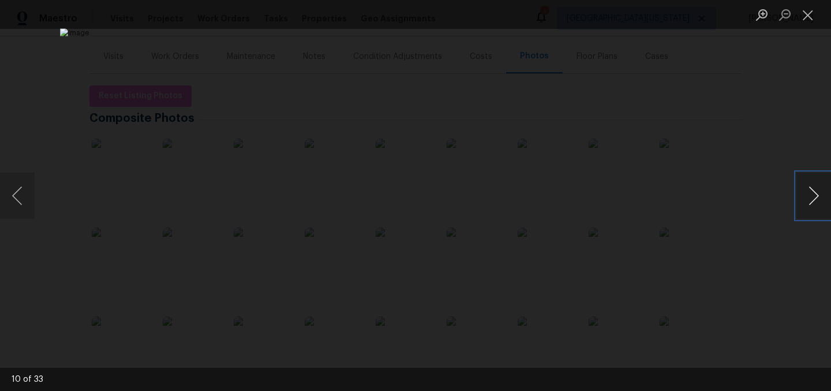
click at [819, 199] on button "Next image" at bounding box center [813, 196] width 35 height 46
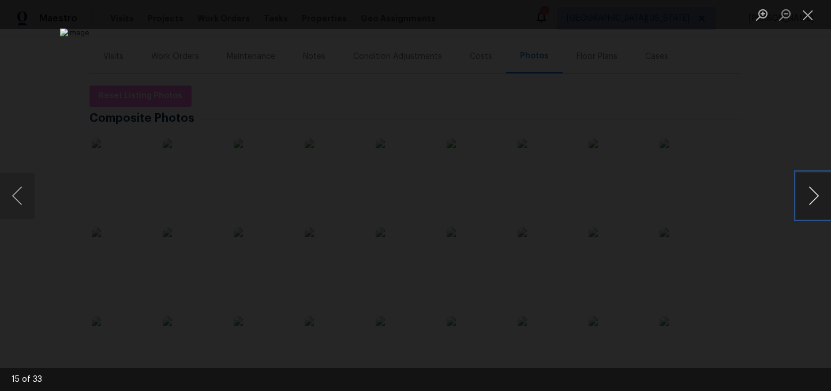
click at [819, 199] on button "Next image" at bounding box center [813, 196] width 35 height 46
click at [821, 199] on button "Next image" at bounding box center [813, 196] width 35 height 46
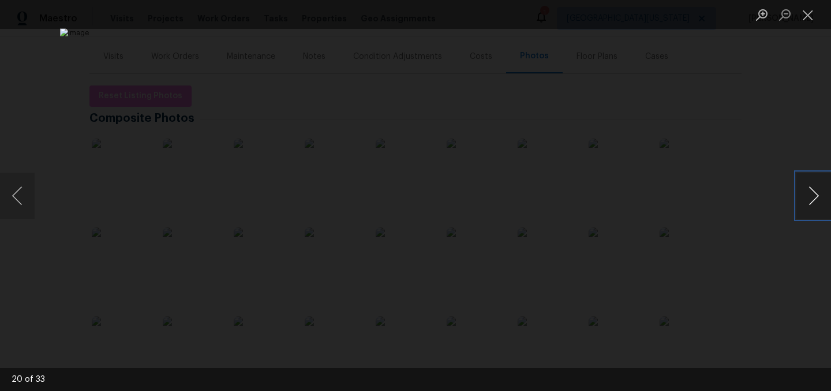
click at [821, 199] on button "Next image" at bounding box center [813, 196] width 35 height 46
click at [810, 195] on button "Next image" at bounding box center [813, 196] width 35 height 46
click at [817, 199] on button "Next image" at bounding box center [813, 196] width 35 height 46
click at [816, 205] on button "Next image" at bounding box center [813, 196] width 35 height 46
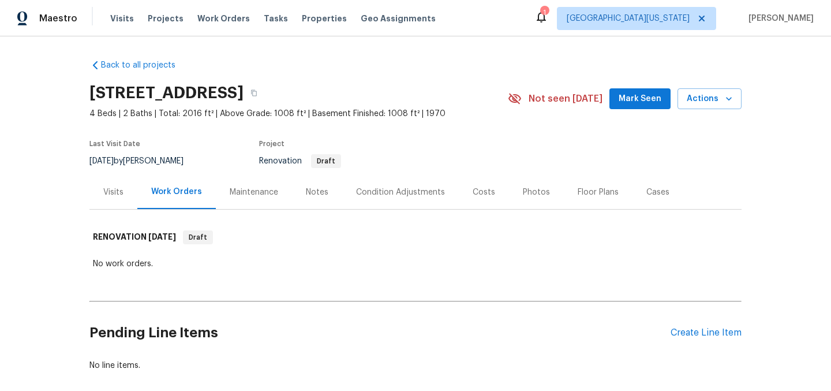
click at [473, 196] on div "Costs" at bounding box center [484, 192] width 23 height 12
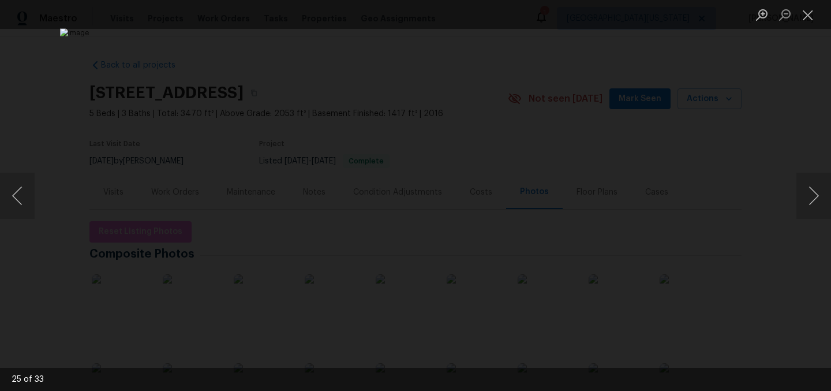
scroll to position [136, 0]
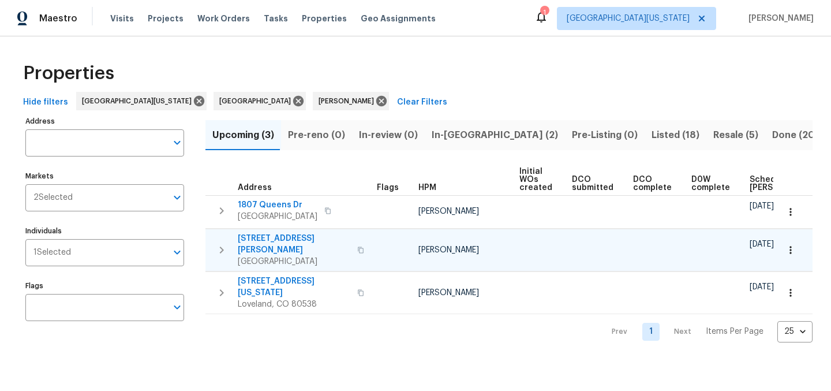
click at [285, 237] on span "[STREET_ADDRESS][PERSON_NAME]" at bounding box center [294, 244] width 113 height 23
click at [508, 55] on div "Properties" at bounding box center [415, 73] width 794 height 37
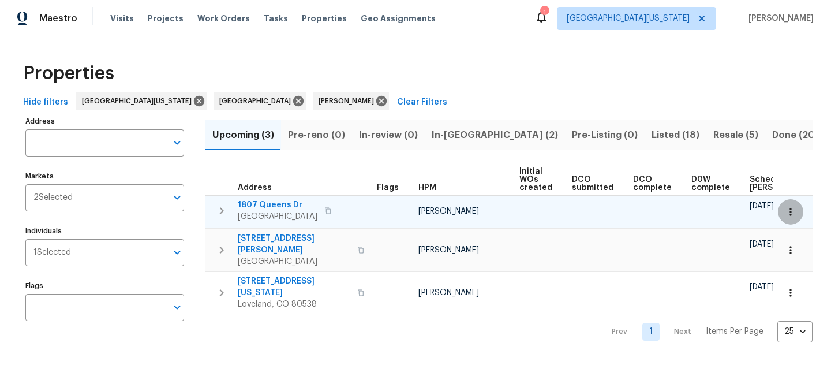
click at [785, 215] on icon "button" at bounding box center [791, 212] width 12 height 12
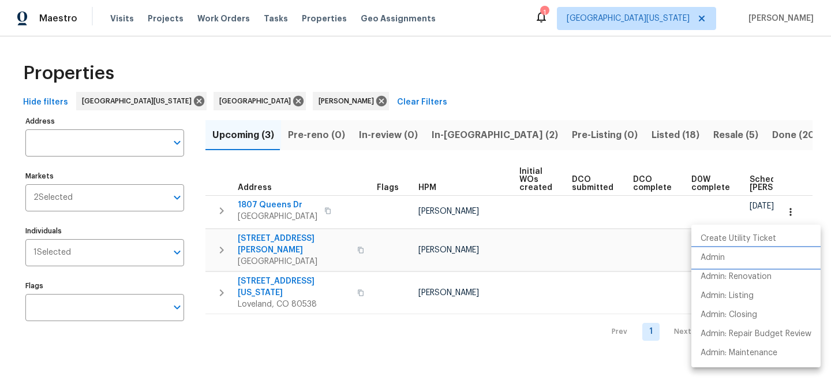
click at [750, 260] on li "Admin" at bounding box center [755, 257] width 129 height 19
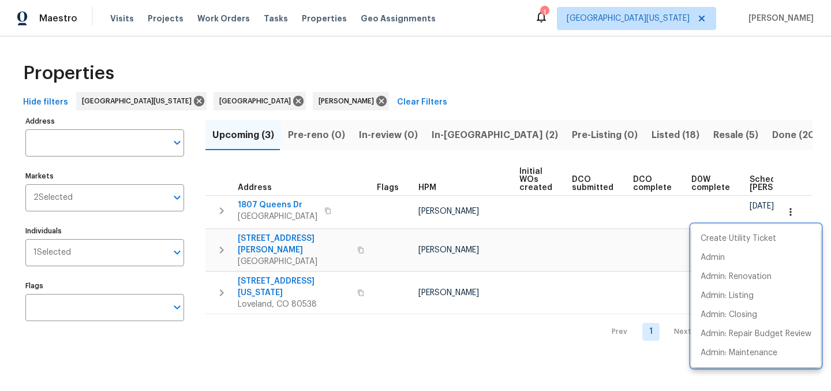
click at [424, 87] on div at bounding box center [415, 195] width 831 height 391
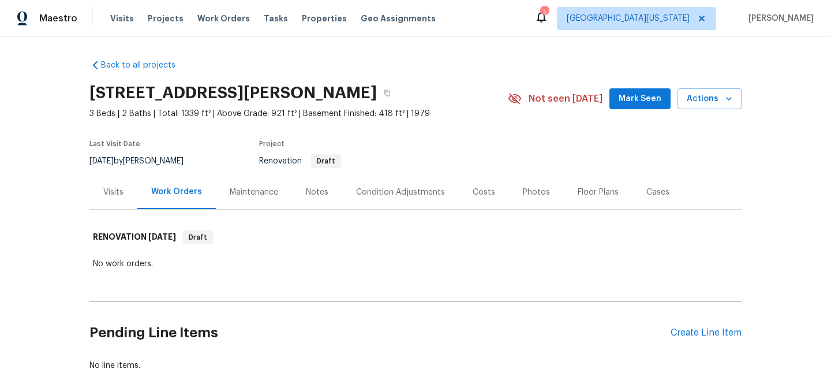
click at [476, 188] on div "Costs" at bounding box center [484, 192] width 23 height 12
